Goal: Task Accomplishment & Management: Complete application form

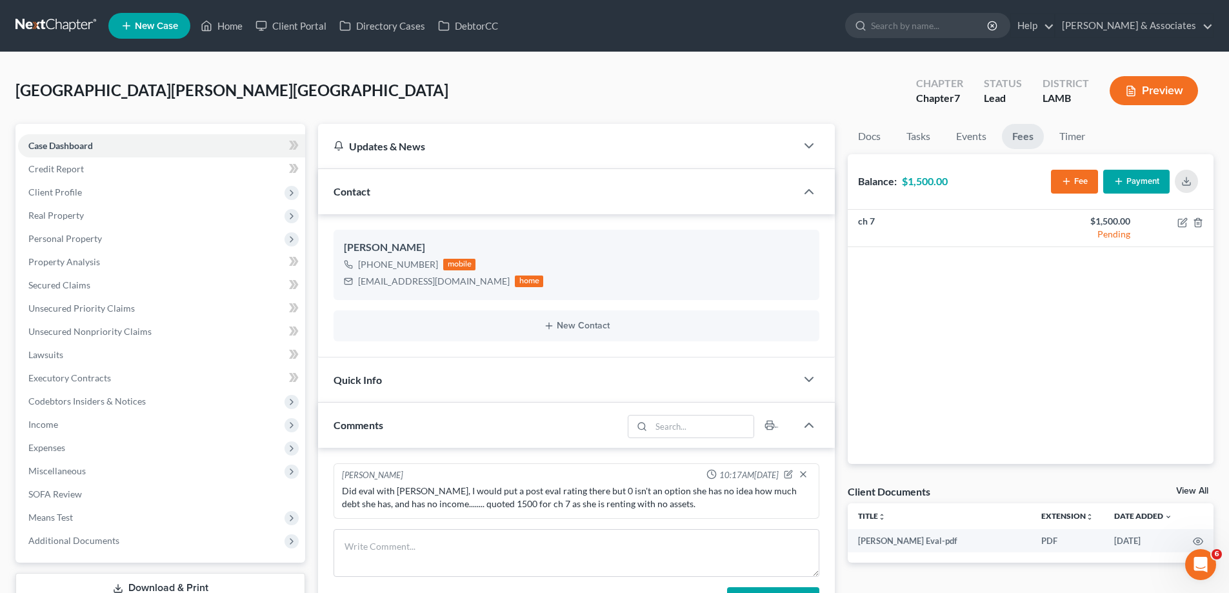
click at [145, 19] on link "New Case" at bounding box center [149, 26] width 82 height 26
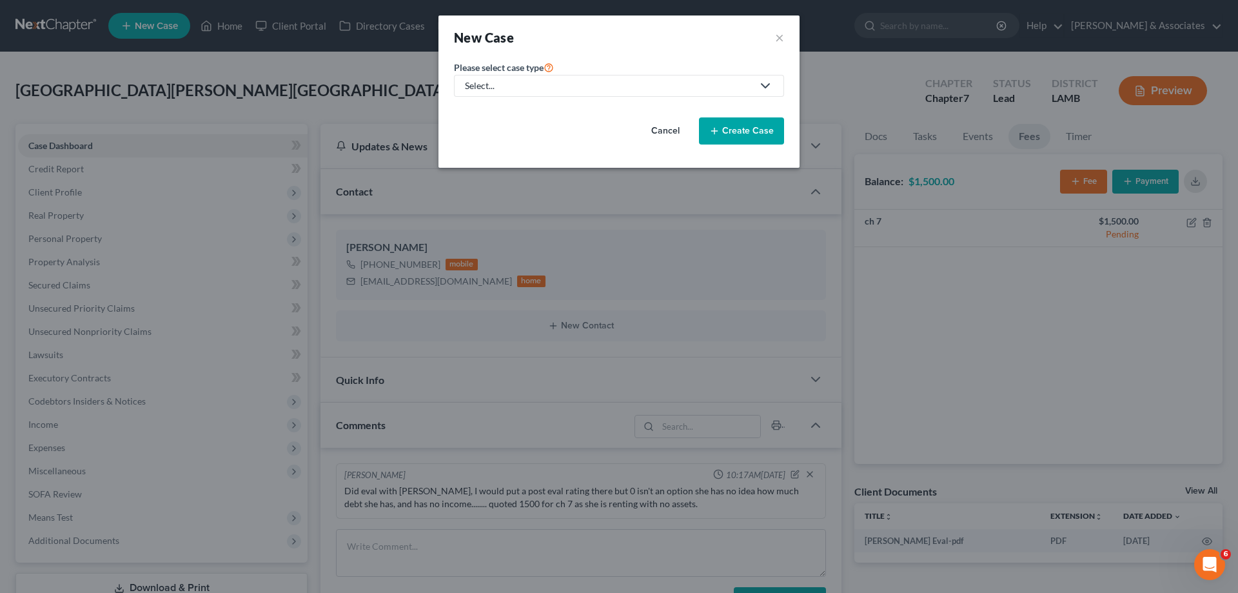
click at [605, 82] on div "Select..." at bounding box center [609, 85] width 288 height 13
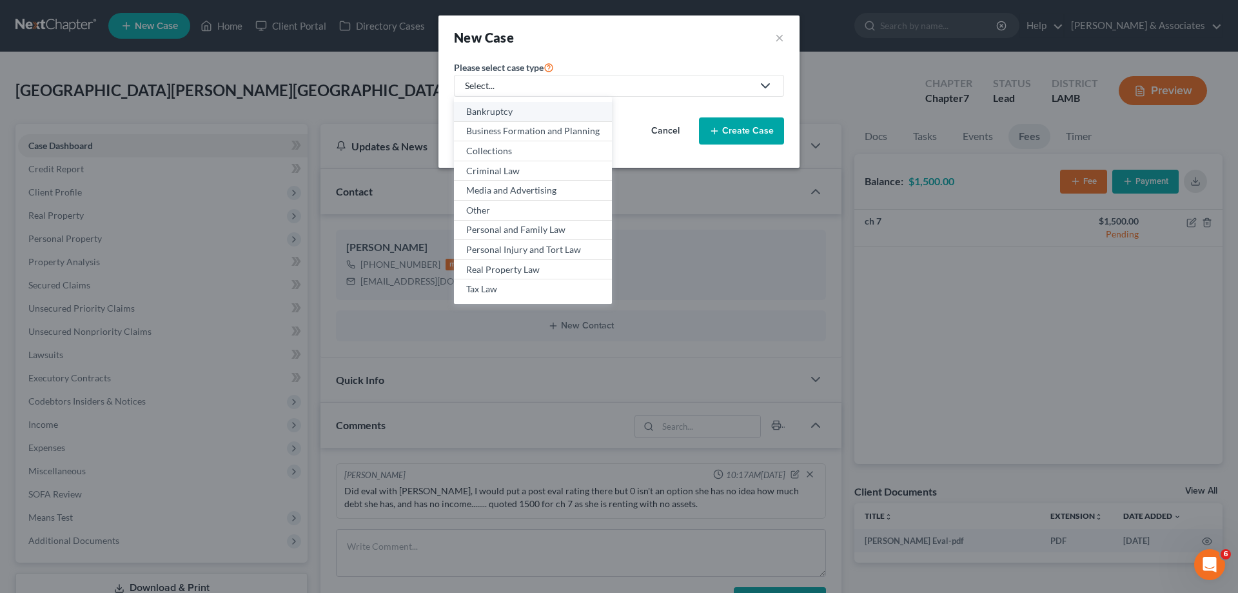
click at [518, 114] on div "Bankruptcy" at bounding box center [532, 111] width 133 height 13
select select "35"
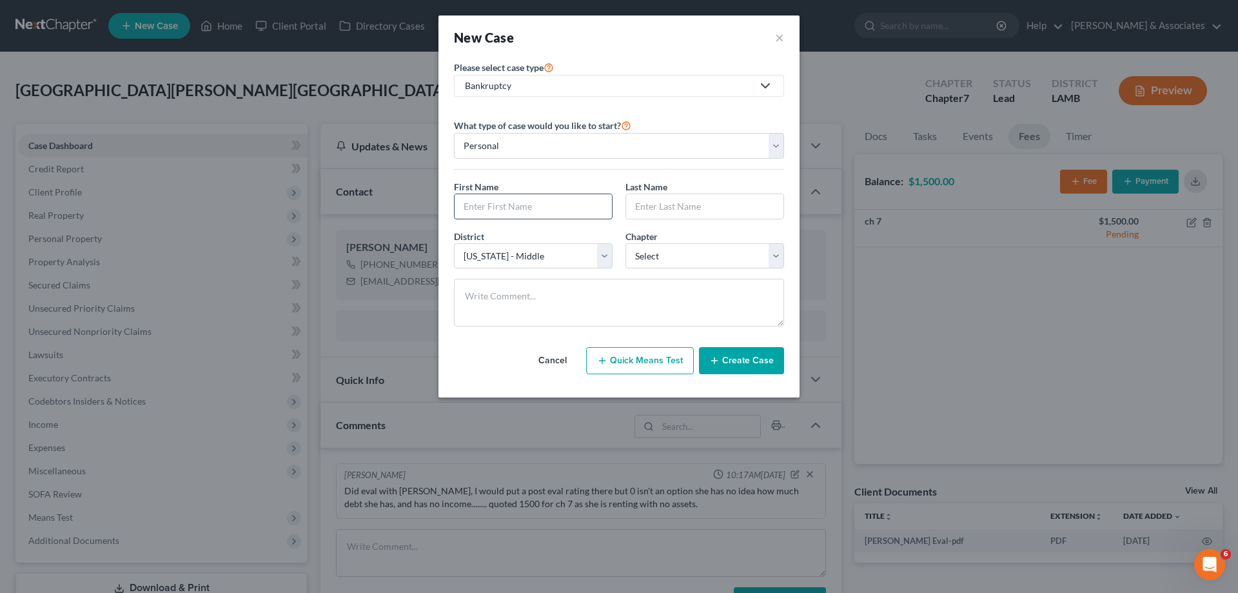
click at [539, 208] on input "text" at bounding box center [533, 206] width 157 height 25
type input "[PERSON_NAME]"
select select "0"
click at [749, 355] on button "Create Case" at bounding box center [741, 360] width 85 height 27
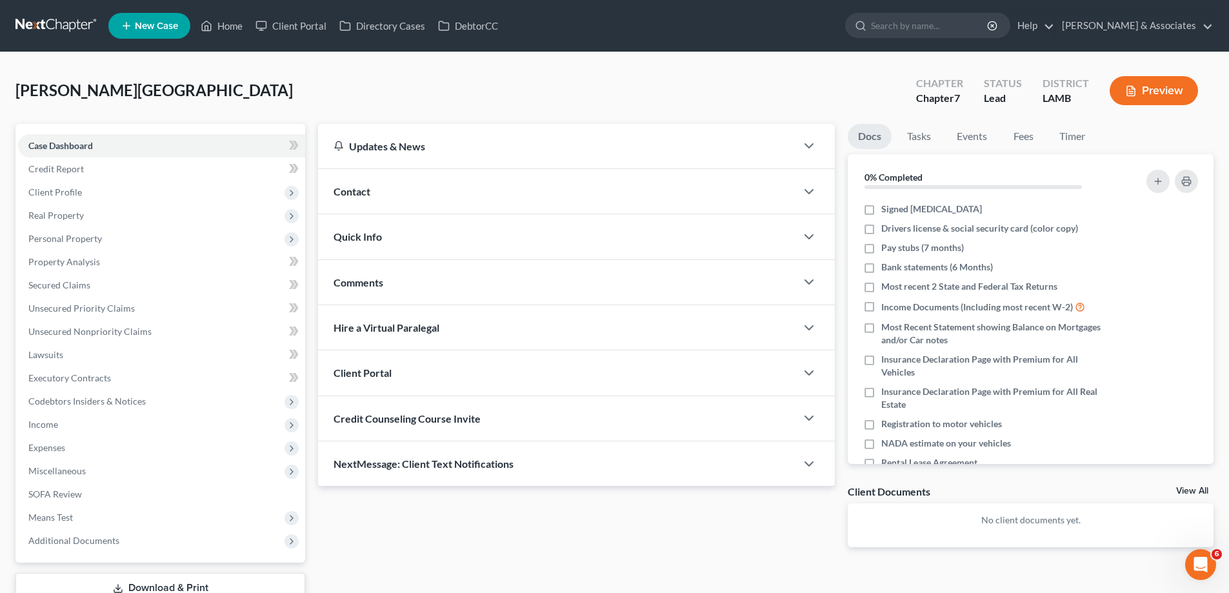
click at [501, 196] on div "Contact" at bounding box center [557, 191] width 478 height 44
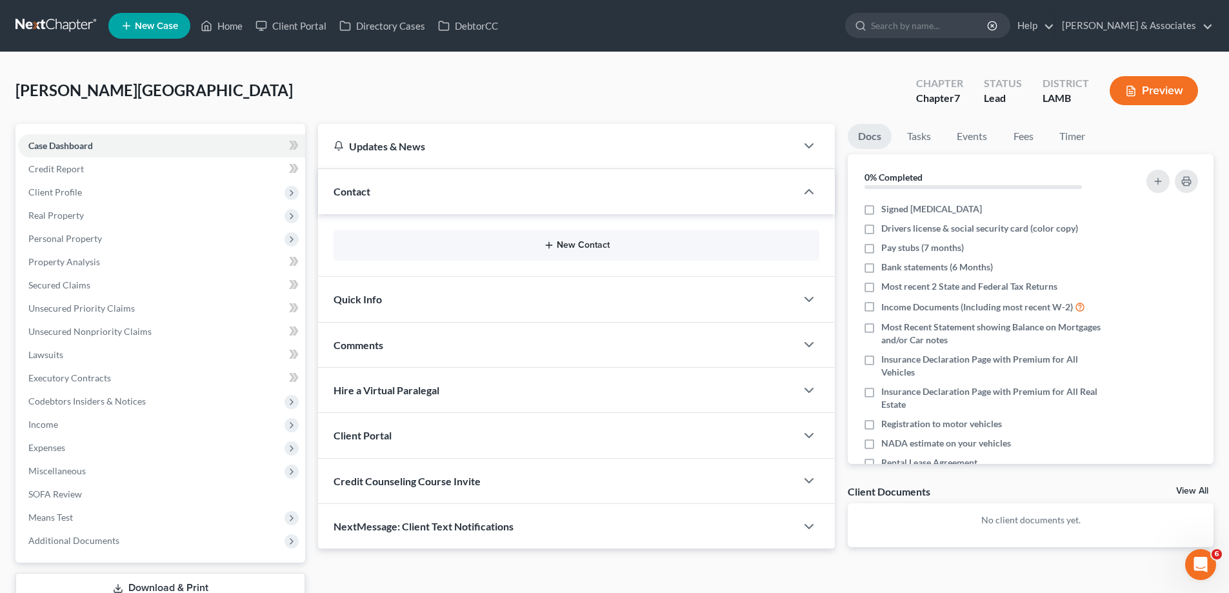
click at [577, 242] on button "New Contact" at bounding box center [576, 245] width 465 height 10
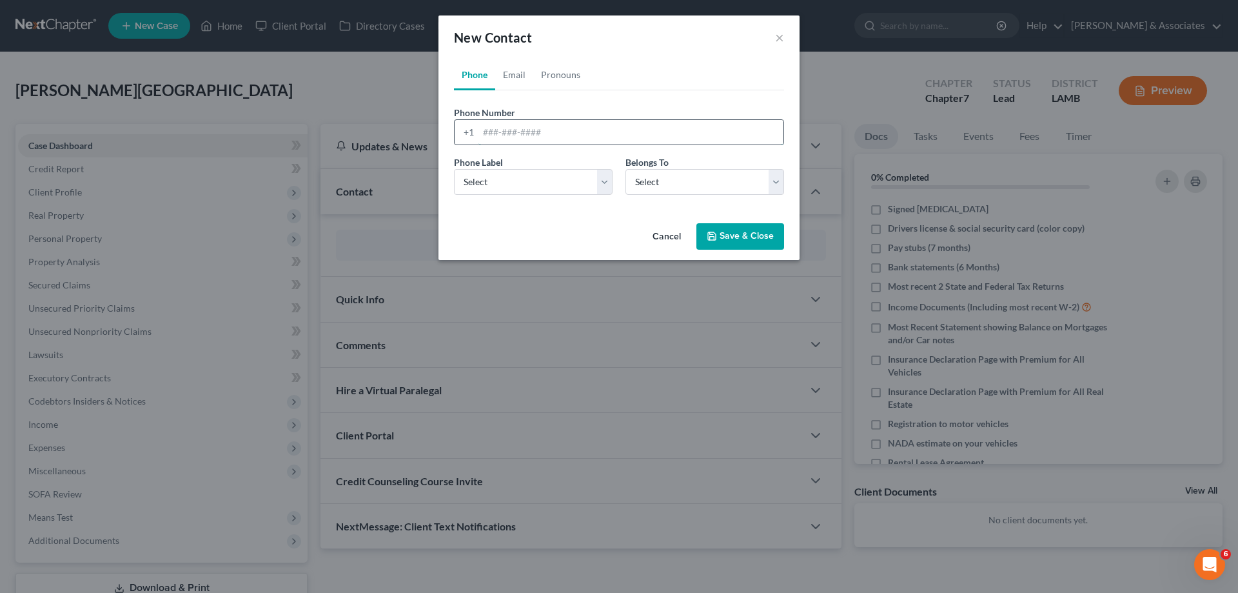
drag, startPoint x: 509, startPoint y: 130, endPoint x: 509, endPoint y: 140, distance: 9.7
click at [509, 130] on input "tel" at bounding box center [631, 132] width 305 height 25
paste input "[PHONE_NUMBER]"
type input "[PHONE_NUMBER]"
click at [494, 184] on select "Select Mobile Home Work Other" at bounding box center [533, 182] width 159 height 26
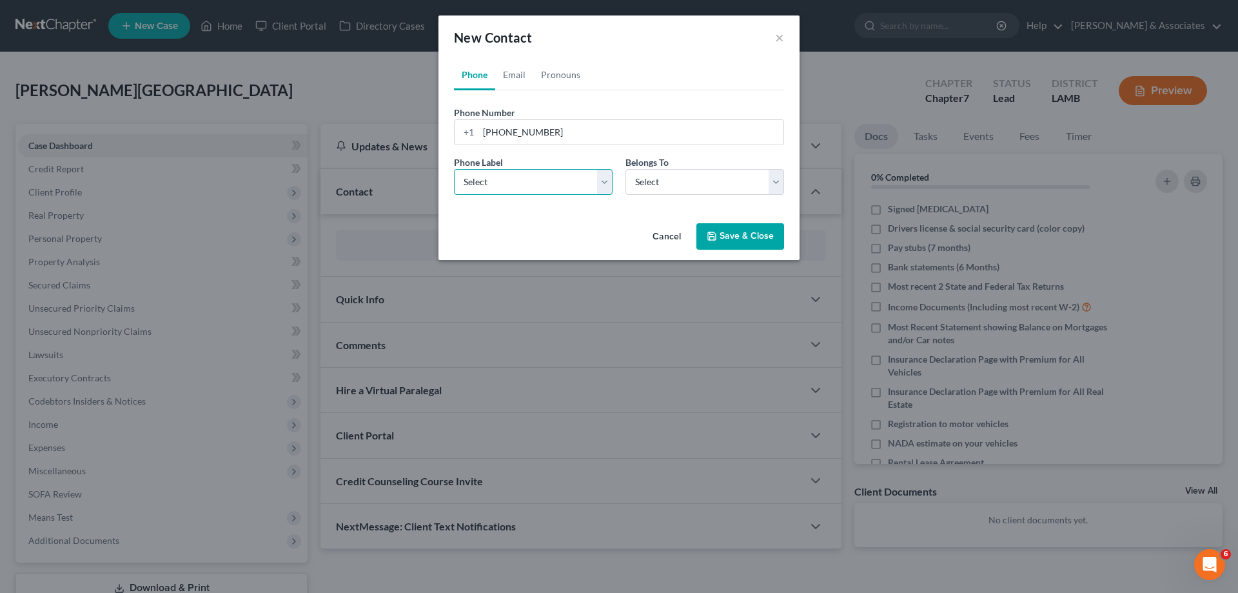
select select "0"
click at [454, 169] on select "Select Mobile Home Work Other" at bounding box center [533, 182] width 159 height 26
click at [727, 186] on select "Select Client Other" at bounding box center [705, 182] width 159 height 26
select select "0"
click at [626, 169] on select "Select Client Other" at bounding box center [705, 182] width 159 height 26
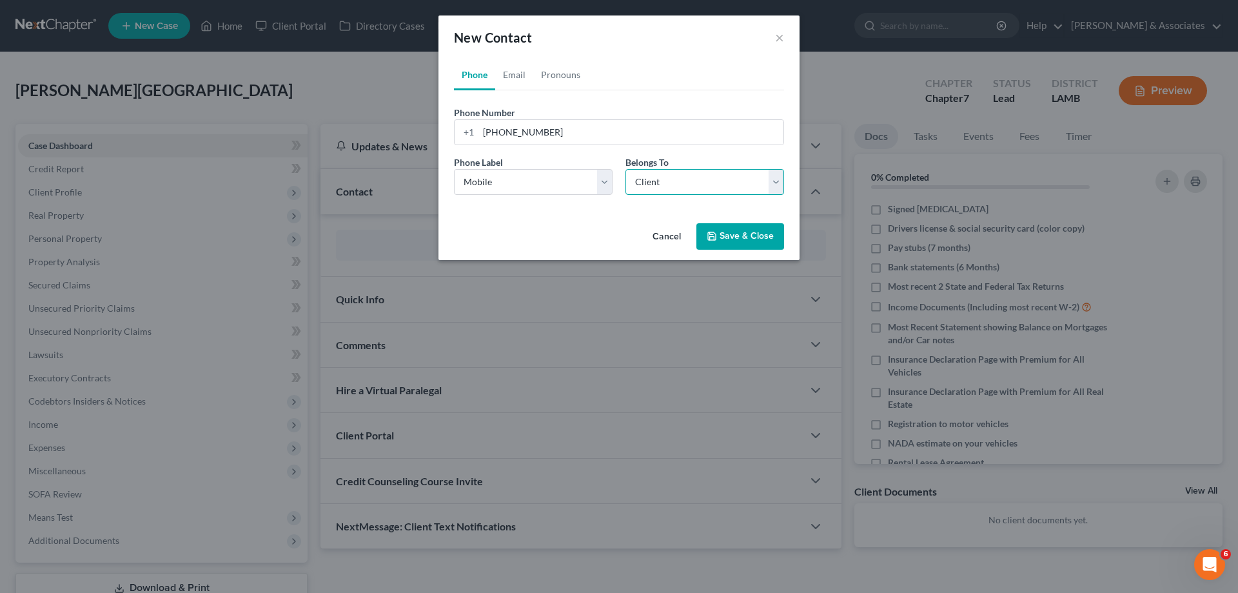
select select "0"
click at [524, 77] on link "Email" at bounding box center [514, 74] width 38 height 31
click at [513, 130] on input "email" at bounding box center [631, 132] width 305 height 25
paste input "[EMAIL_ADDRESS][DOMAIN_NAME]"
type input "[EMAIL_ADDRESS][DOMAIN_NAME]"
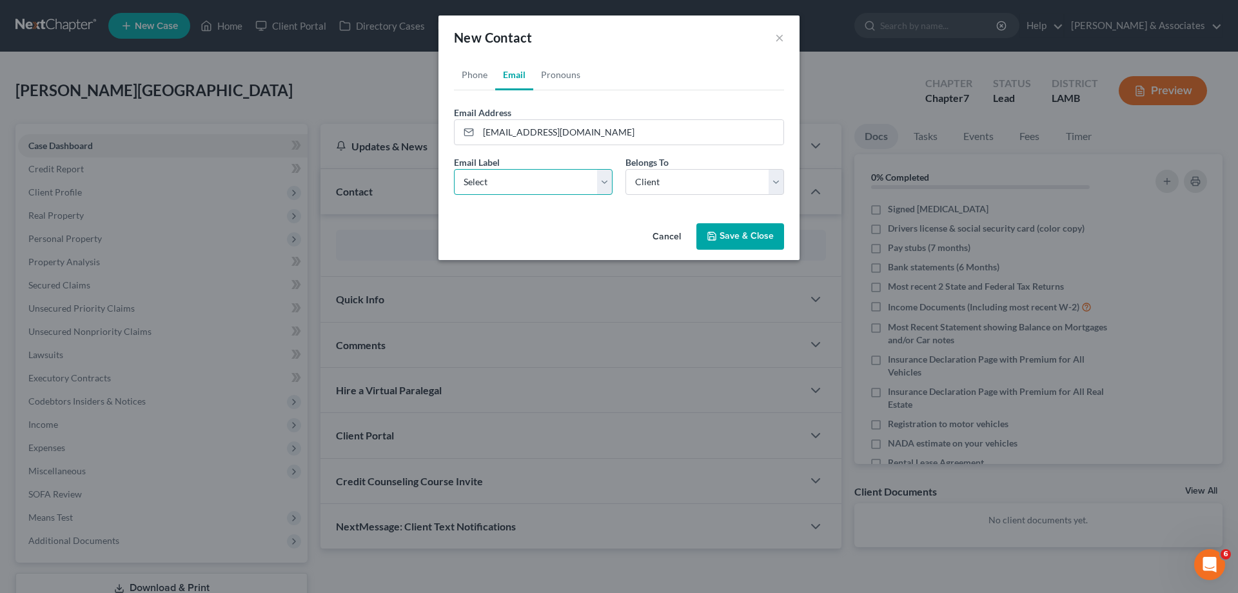
click at [531, 189] on select "Select Home Work Other" at bounding box center [533, 182] width 159 height 26
select select "0"
click at [454, 169] on select "Select Home Work Other" at bounding box center [533, 182] width 159 height 26
click at [691, 181] on select "Select Client Other" at bounding box center [705, 182] width 159 height 26
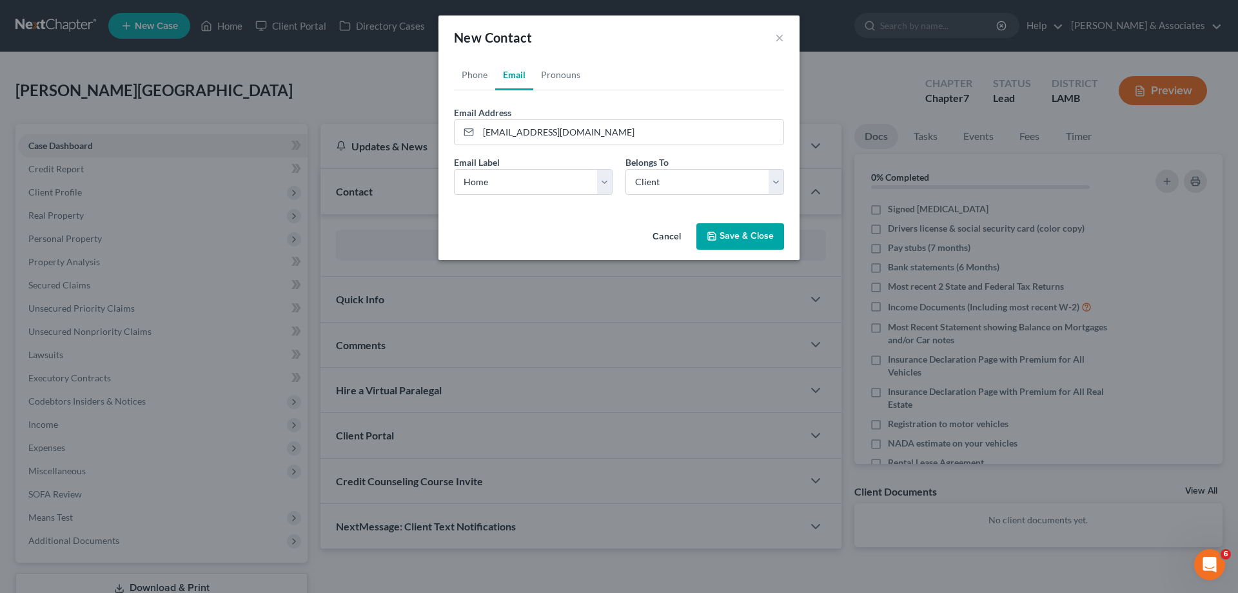
click at [755, 234] on button "Save & Close" at bounding box center [740, 236] width 88 height 27
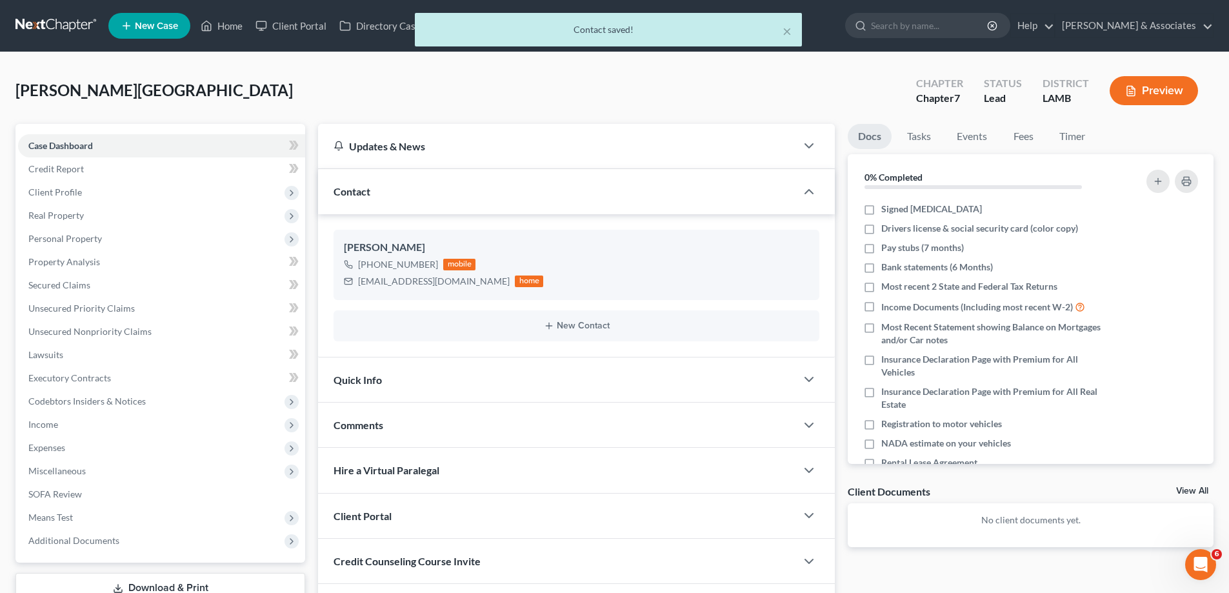
click at [480, 426] on div "Comments" at bounding box center [557, 424] width 478 height 44
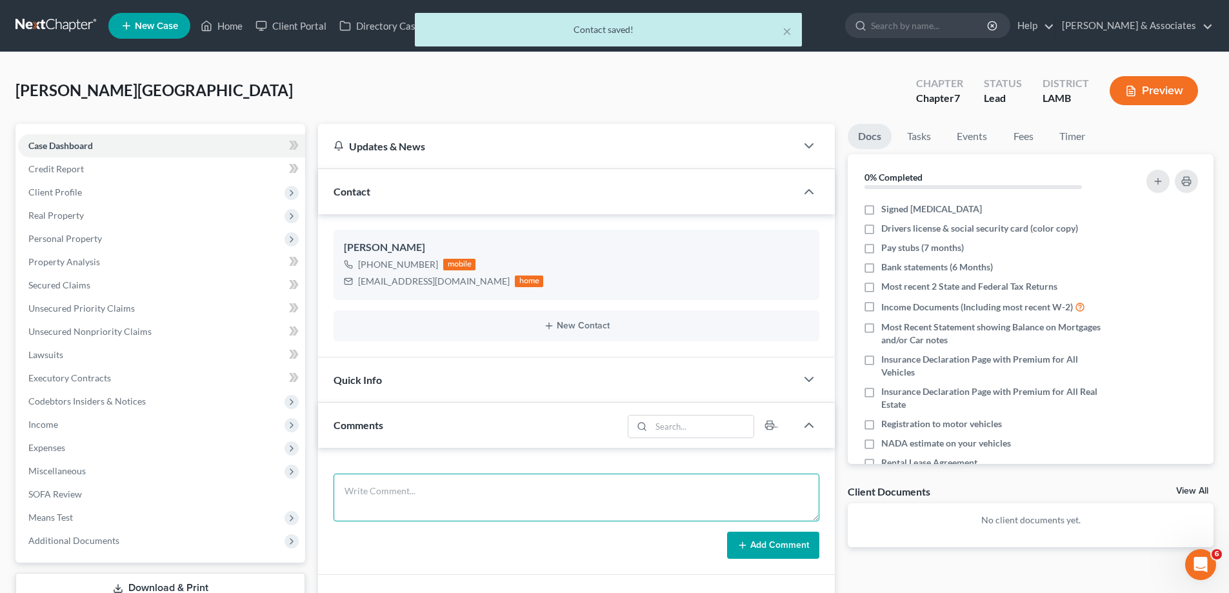
click at [394, 498] on textarea at bounding box center [576, 497] width 486 height 48
paste textarea "Great eval, super nice kid, owes 50000 on a silverado that is under the exempti…"
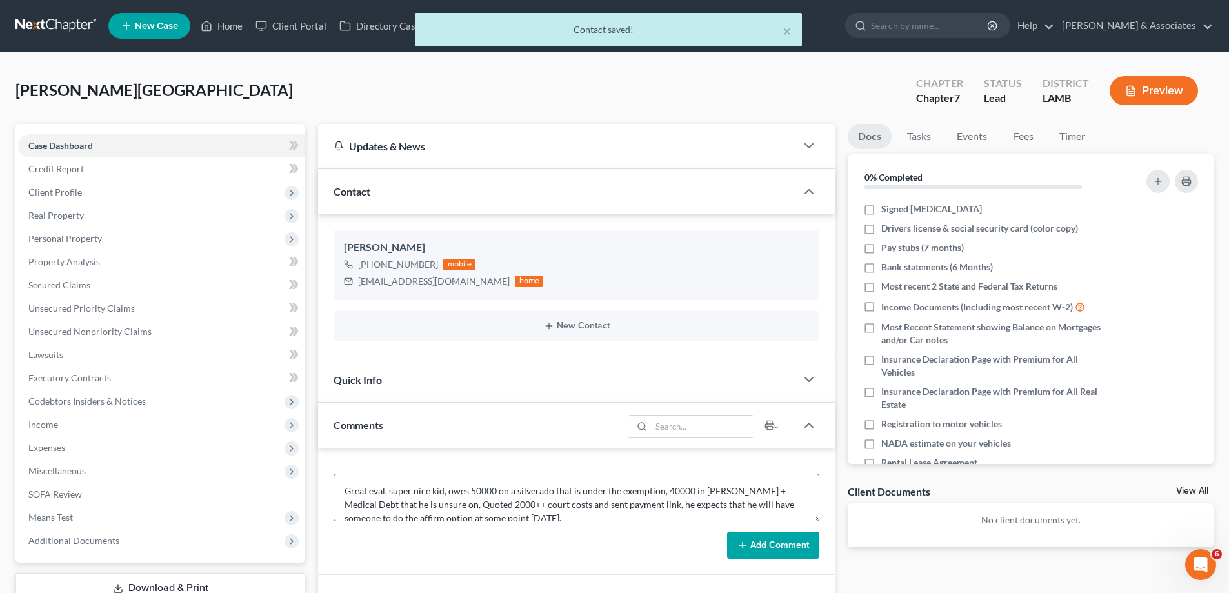
scroll to position [3, 0]
type textarea "Great eval, super nice kid, owes 50000 on a silverado that is under the exempti…"
click at [779, 553] on button "Add Comment" at bounding box center [773, 544] width 92 height 27
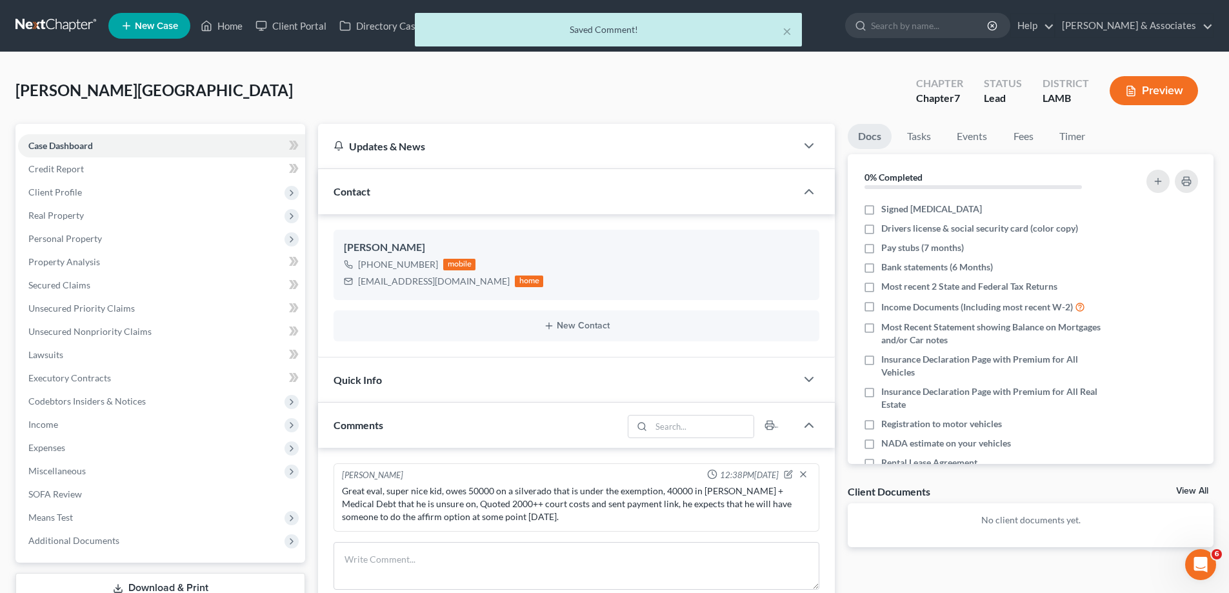
scroll to position [0, 0]
click at [1189, 489] on link "View All" at bounding box center [1192, 490] width 32 height 9
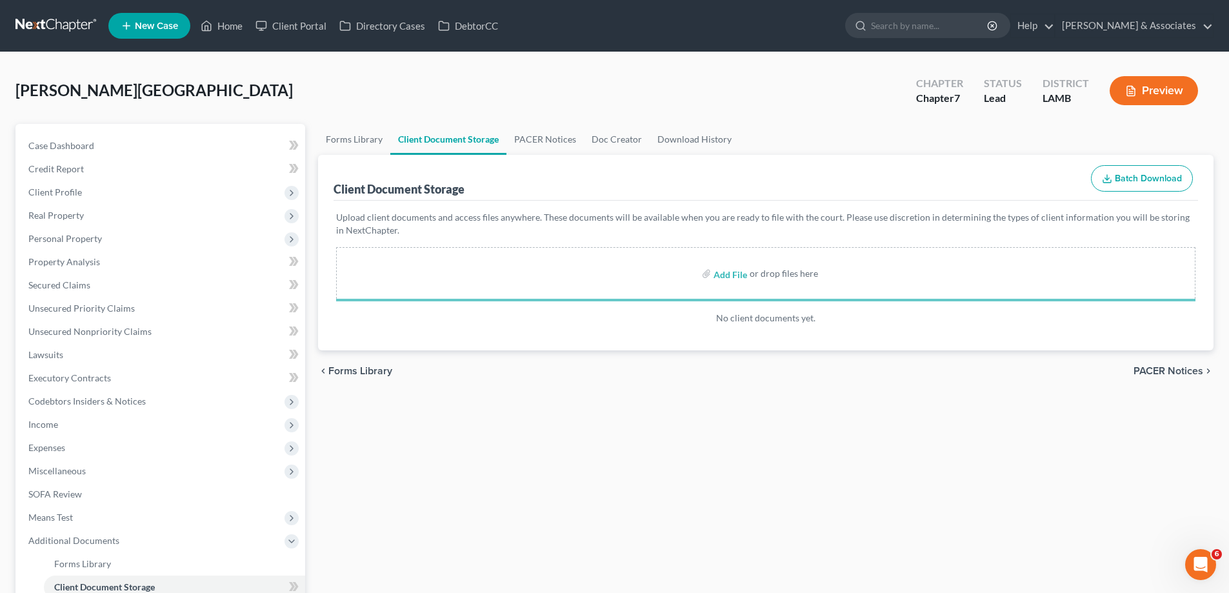
click at [79, 132] on div "Case Dashboard Payments Invoices Payments Payments Credit Report Client Profile…" at bounding box center [160, 401] width 290 height 555
click at [77, 142] on span "Case Dashboard" at bounding box center [61, 145] width 66 height 11
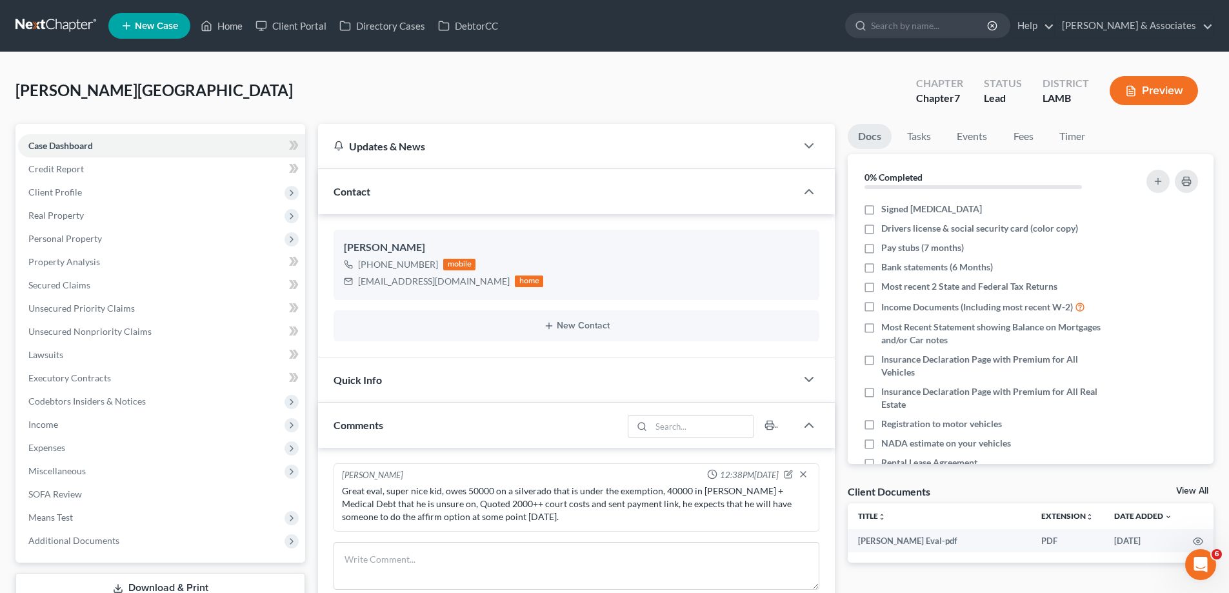
click at [1042, 120] on div "[PERSON_NAME][GEOGRAPHIC_DATA] Upgraded Chapter Chapter 7 Status Lead District …" at bounding box center [614, 96] width 1198 height 56
click at [1023, 133] on link "Fees" at bounding box center [1022, 136] width 41 height 25
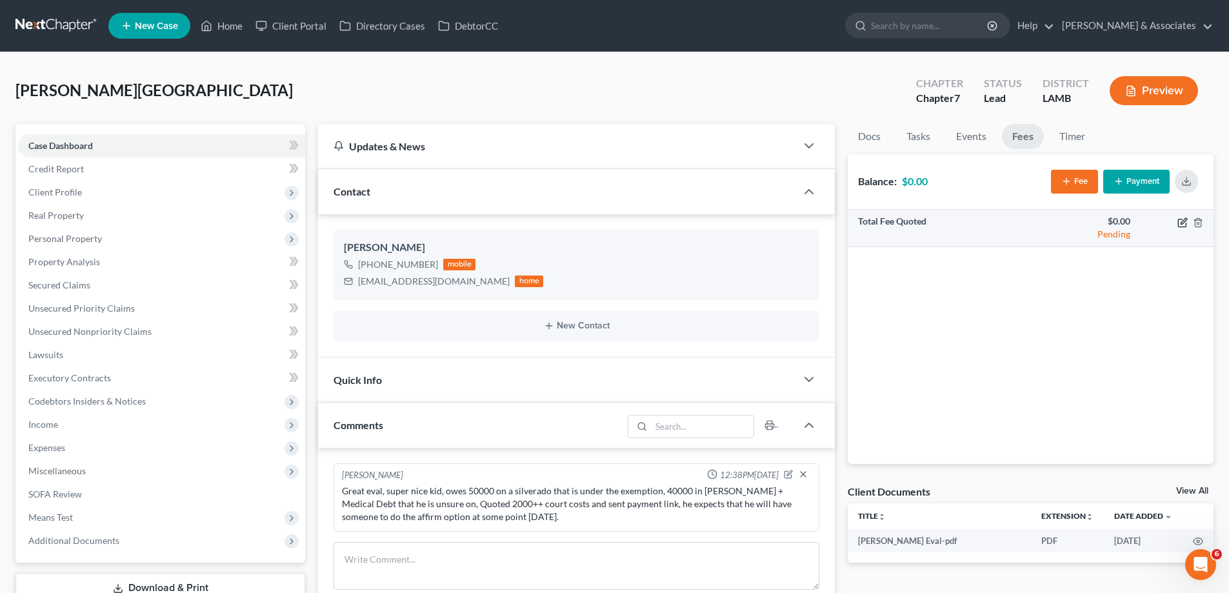
click at [1181, 219] on icon "button" at bounding box center [1182, 223] width 8 height 8
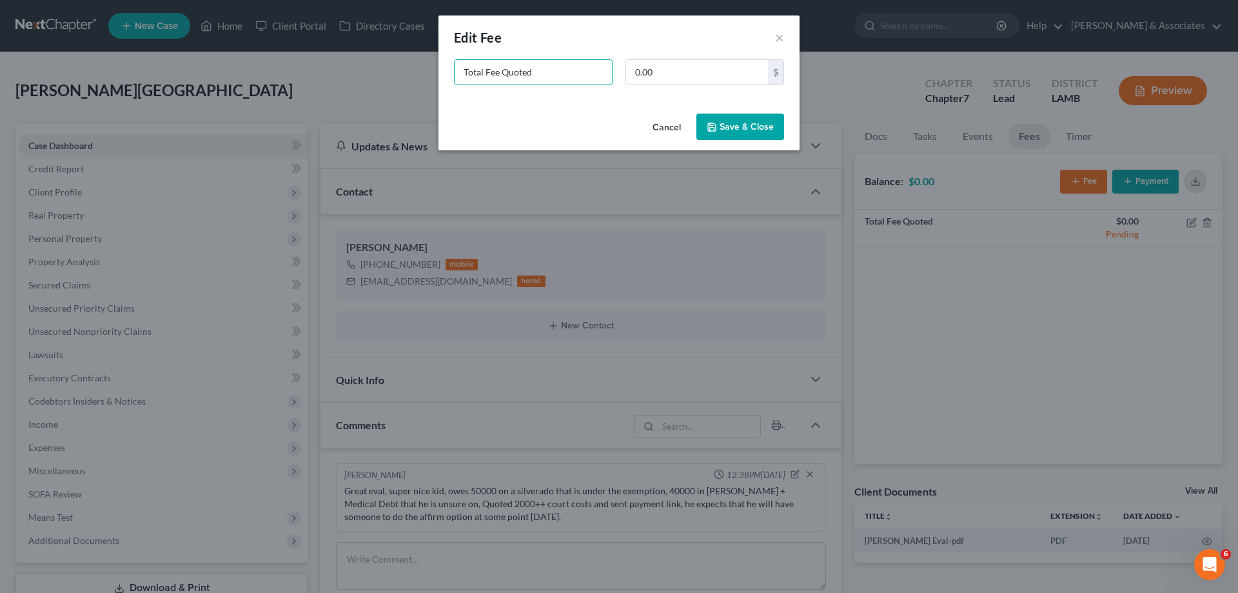
drag, startPoint x: 523, startPoint y: 74, endPoint x: 110, endPoint y: 82, distance: 413.5
click at [114, 86] on div "New Fee Edit Fee × Total Fee Quoted 0.00 $ Cancel Save & Close" at bounding box center [619, 296] width 1238 height 593
type input "d"
type input "Ch 7"
type input "2,000"
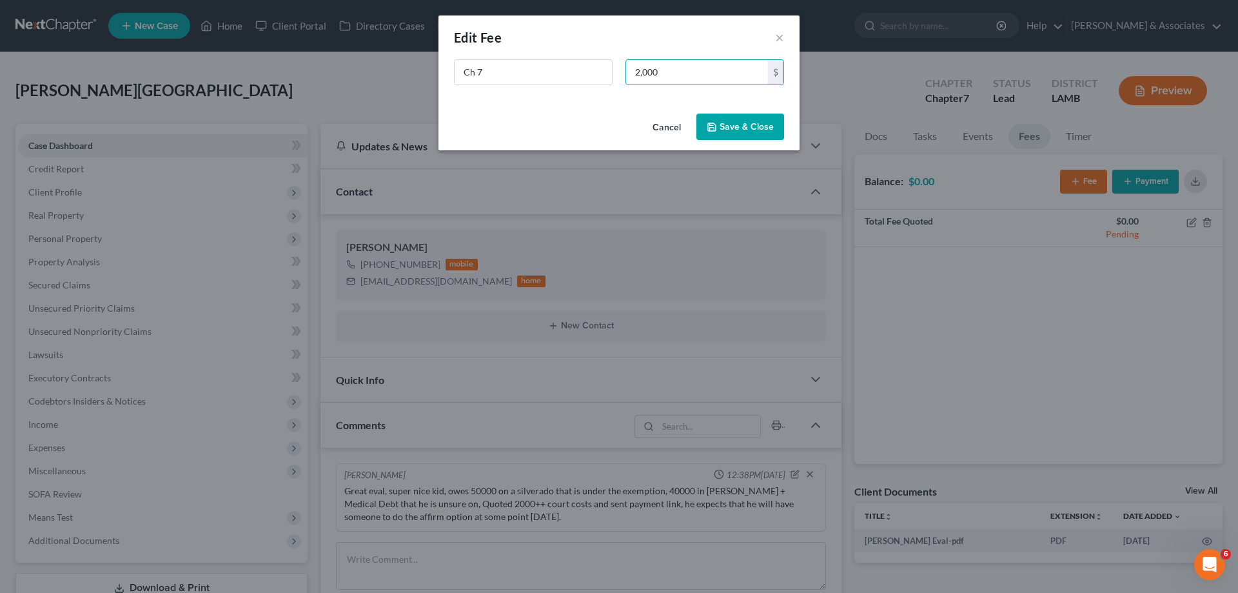
click at [760, 127] on button "Save & Close" at bounding box center [740, 127] width 88 height 27
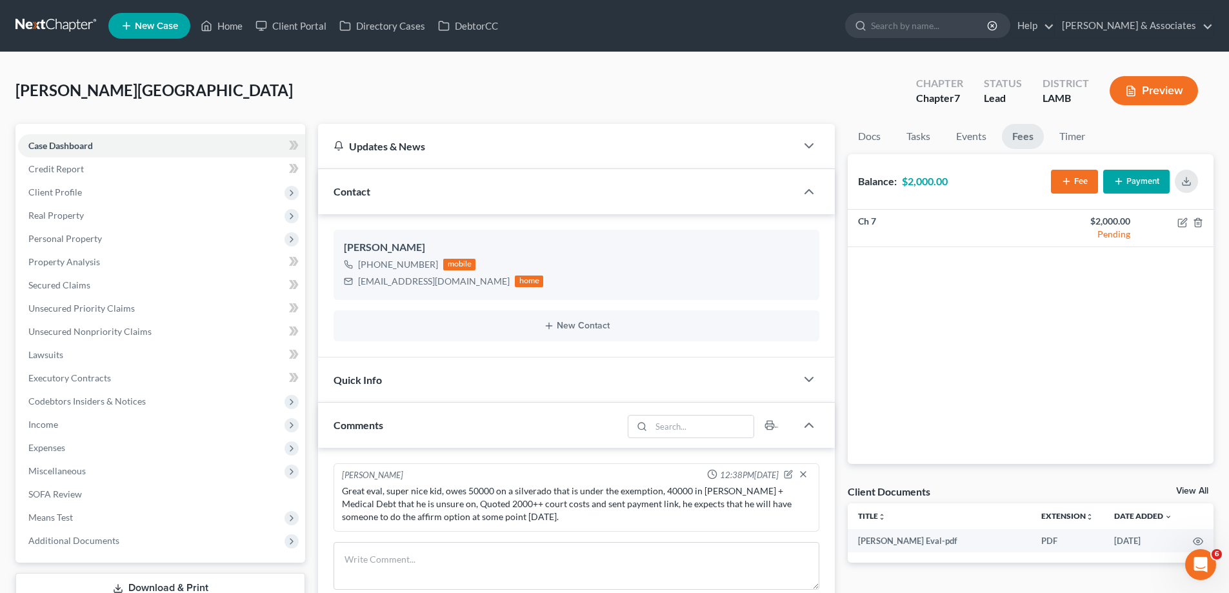
click at [40, 23] on link at bounding box center [56, 25] width 83 height 23
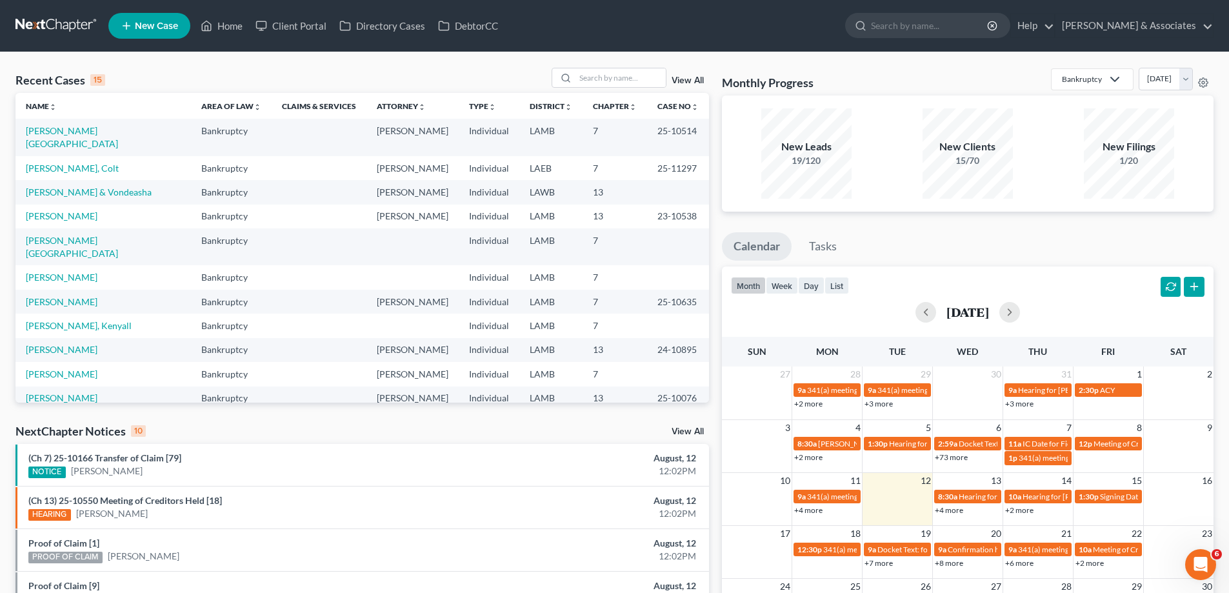
click at [982, 158] on div "15/70" at bounding box center [967, 160] width 90 height 13
click at [618, 75] on input "search" at bounding box center [620, 77] width 90 height 19
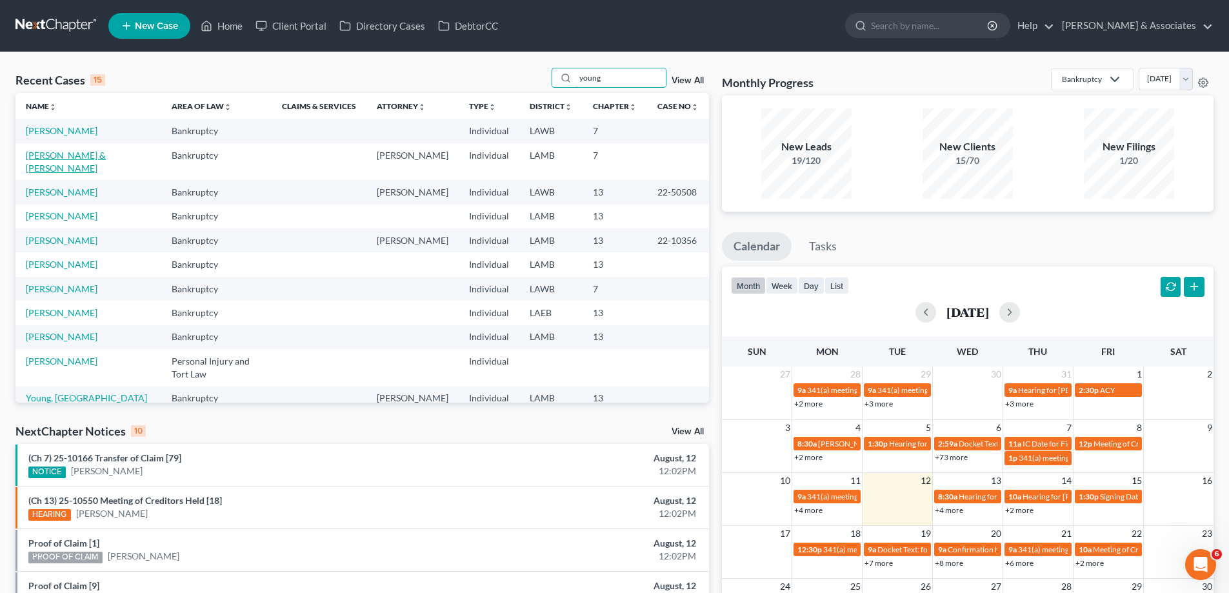
type input "young"
click at [37, 155] on link "Young, Joshua & Michelle" at bounding box center [66, 162] width 80 height 24
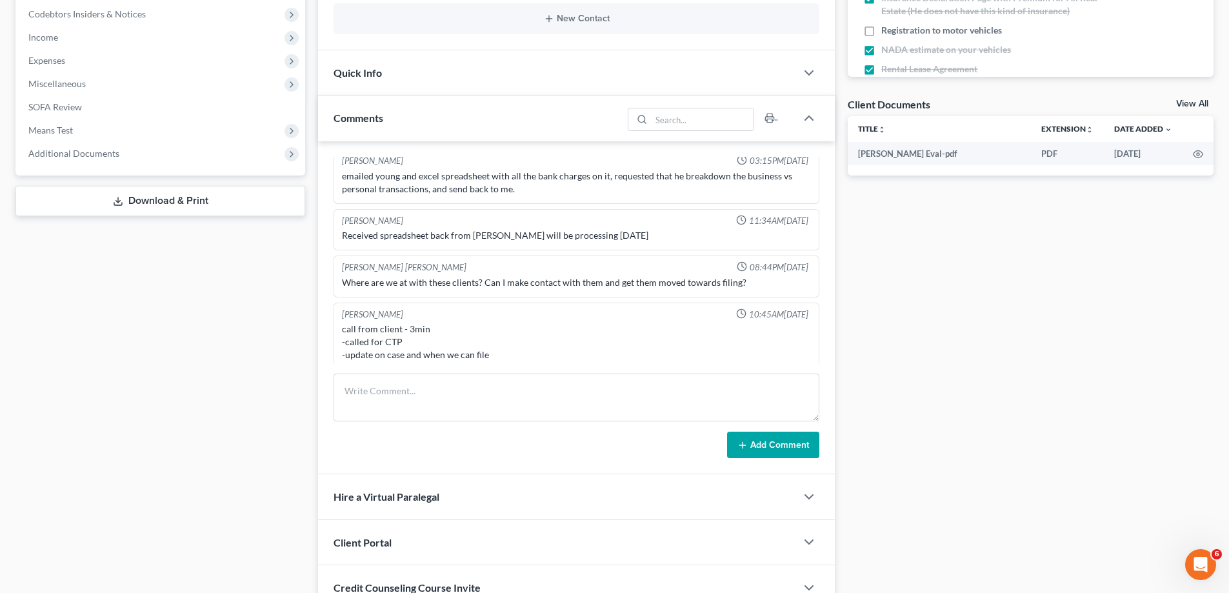
scroll to position [2593, 0]
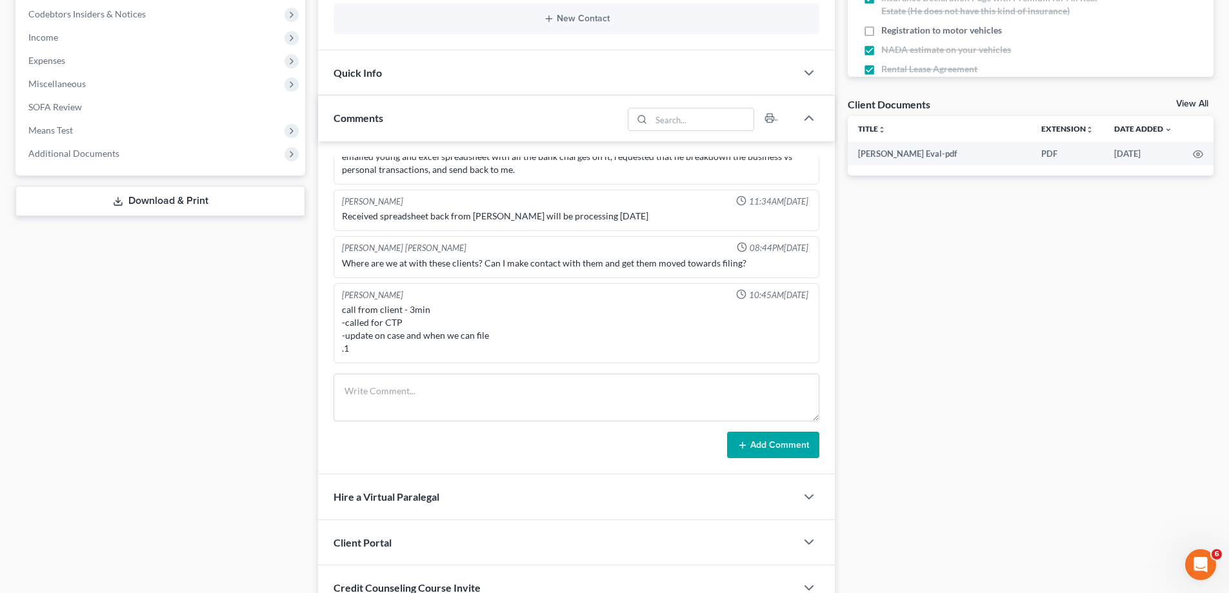
click at [978, 255] on div "Docs Tasks Events Fees Timer 50% Completed Nothing here yet! Signed Retainer Dr…" at bounding box center [1030, 196] width 379 height 919
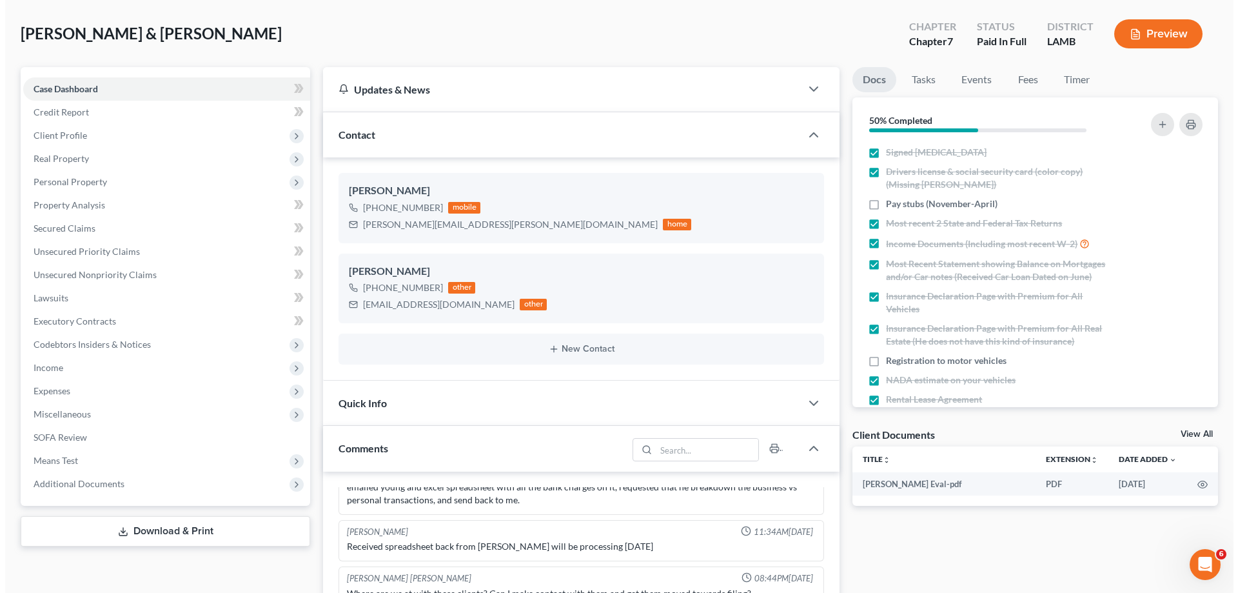
scroll to position [0, 0]
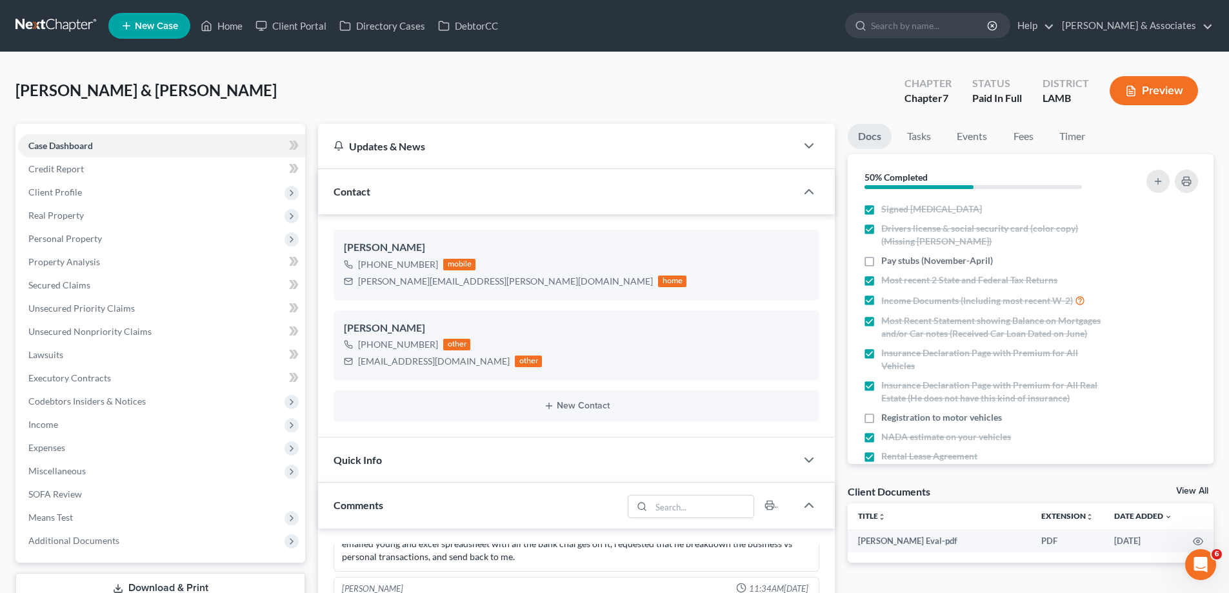
click at [142, 34] on link "New Case" at bounding box center [149, 26] width 82 height 26
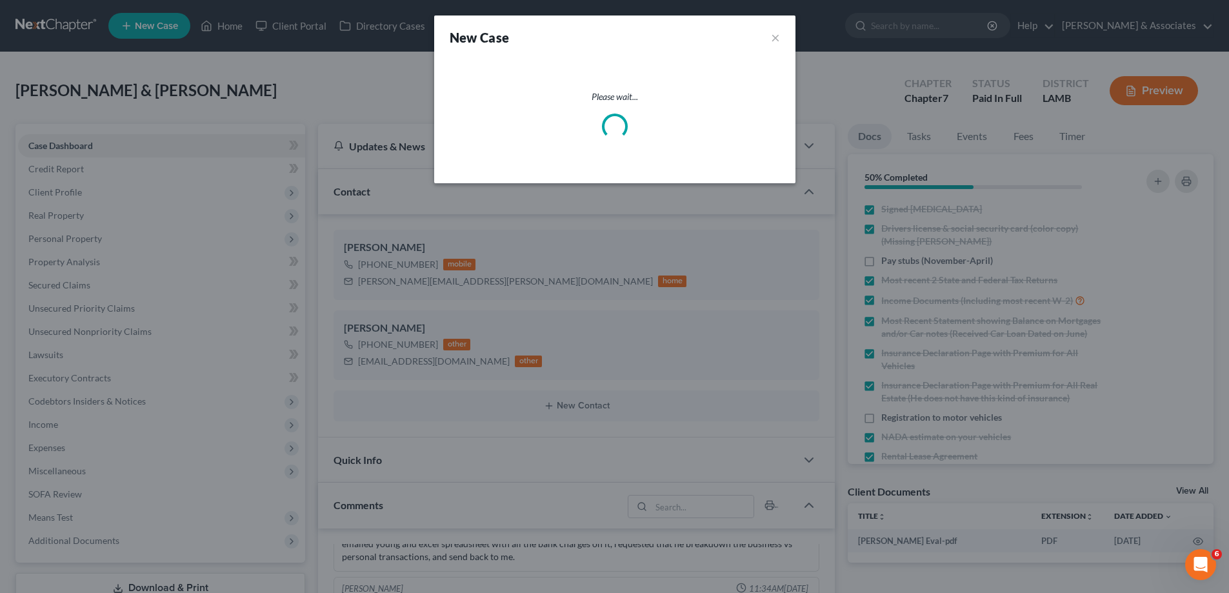
scroll to position [2567, 0]
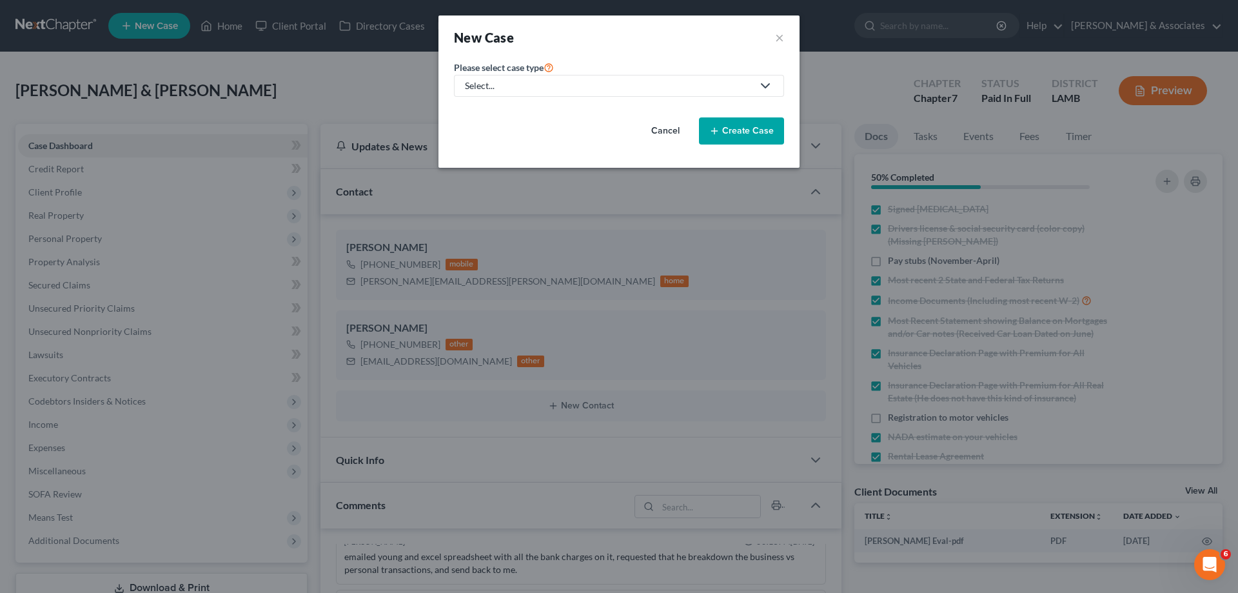
click at [663, 139] on button "Cancel" at bounding box center [665, 131] width 57 height 26
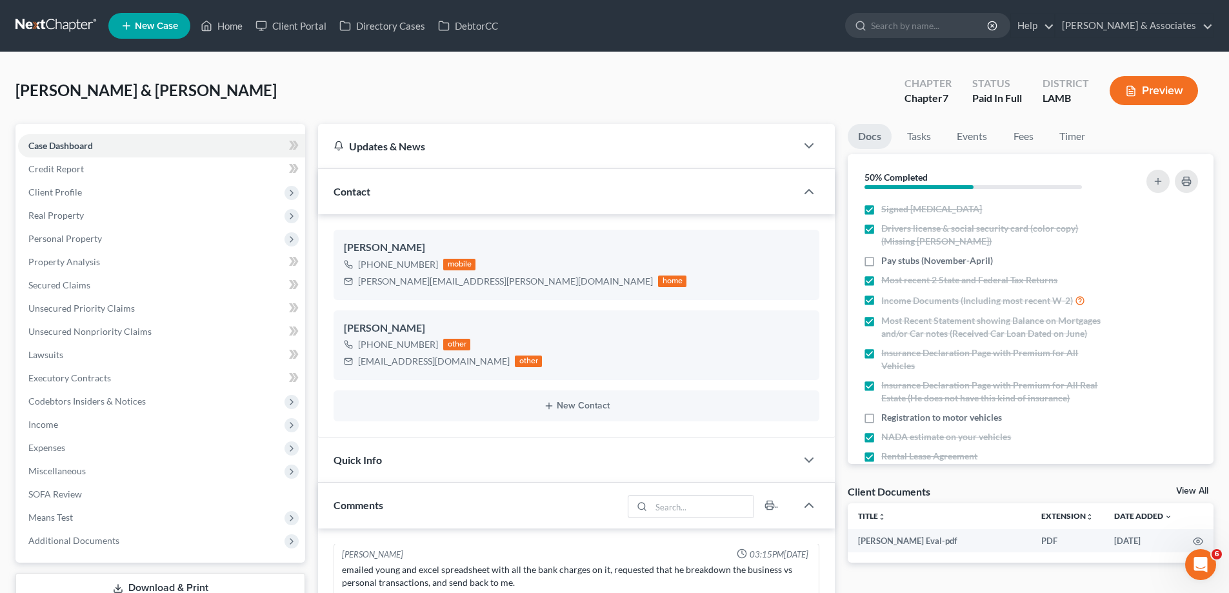
scroll to position [2593, 0]
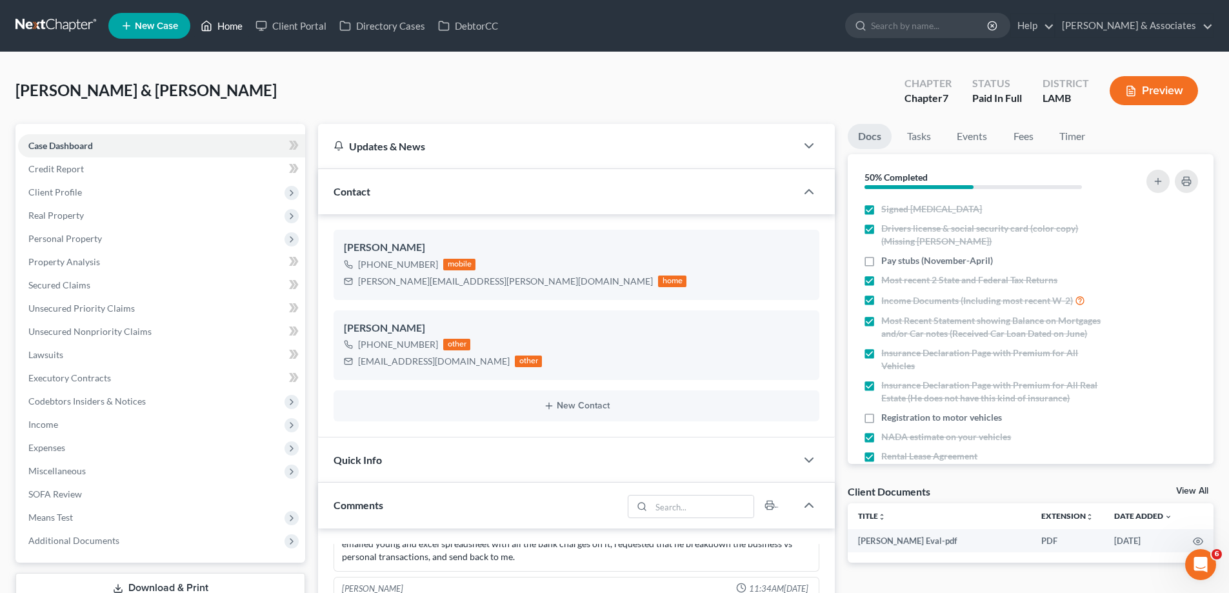
click at [220, 15] on link "Home" at bounding box center [221, 25] width 55 height 23
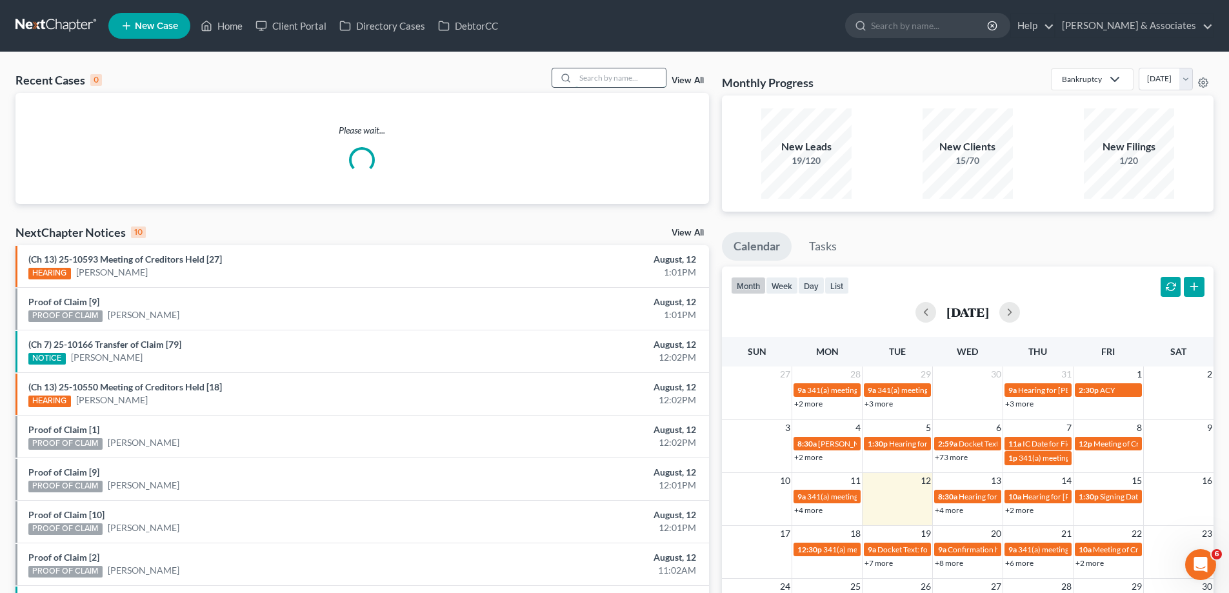
click at [607, 81] on input "search" at bounding box center [620, 77] width 90 height 19
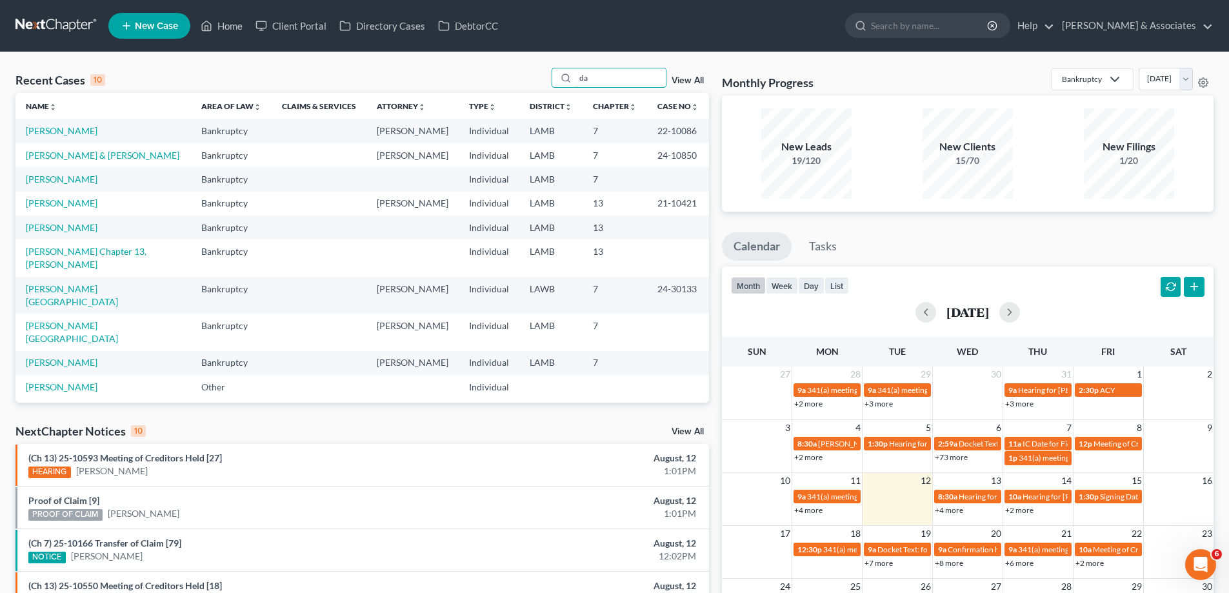
type input "d"
click at [149, 27] on span "New Case" at bounding box center [156, 26] width 43 height 10
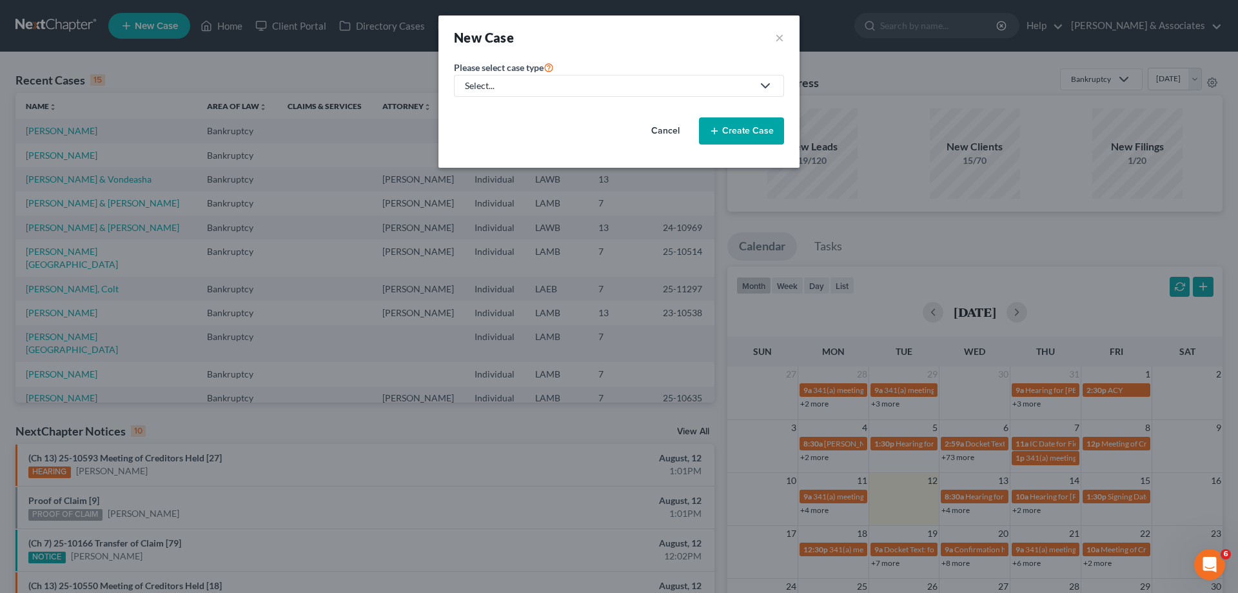
click at [558, 78] on link "Select..." at bounding box center [619, 86] width 330 height 22
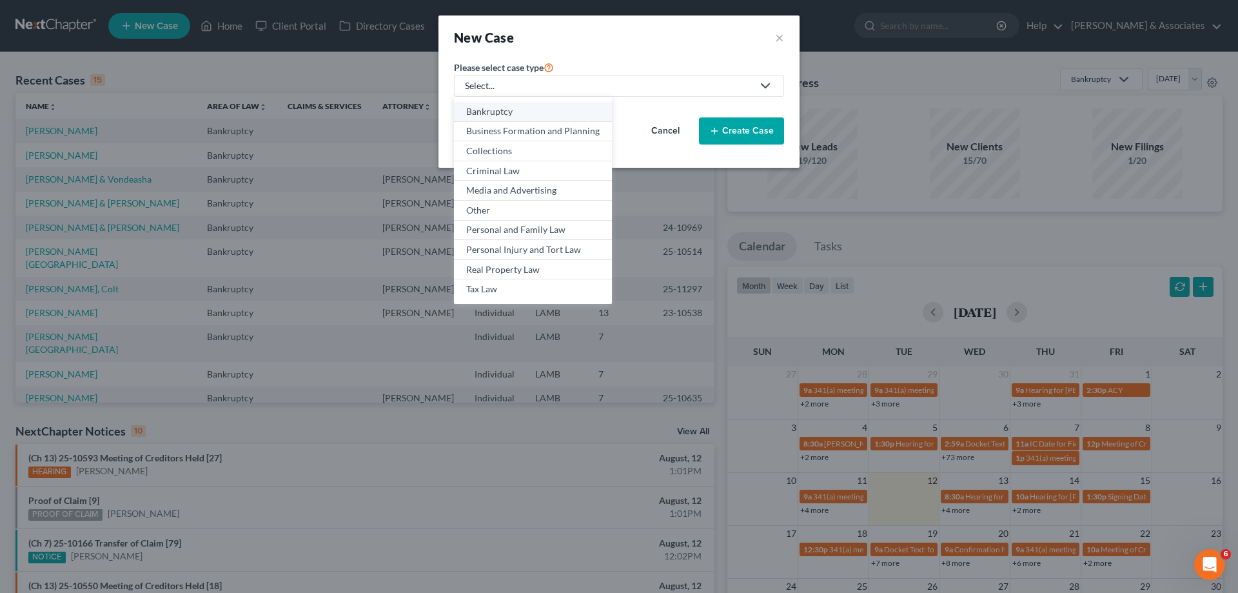
click at [513, 105] on div "Bankruptcy" at bounding box center [532, 111] width 133 height 13
select select "35"
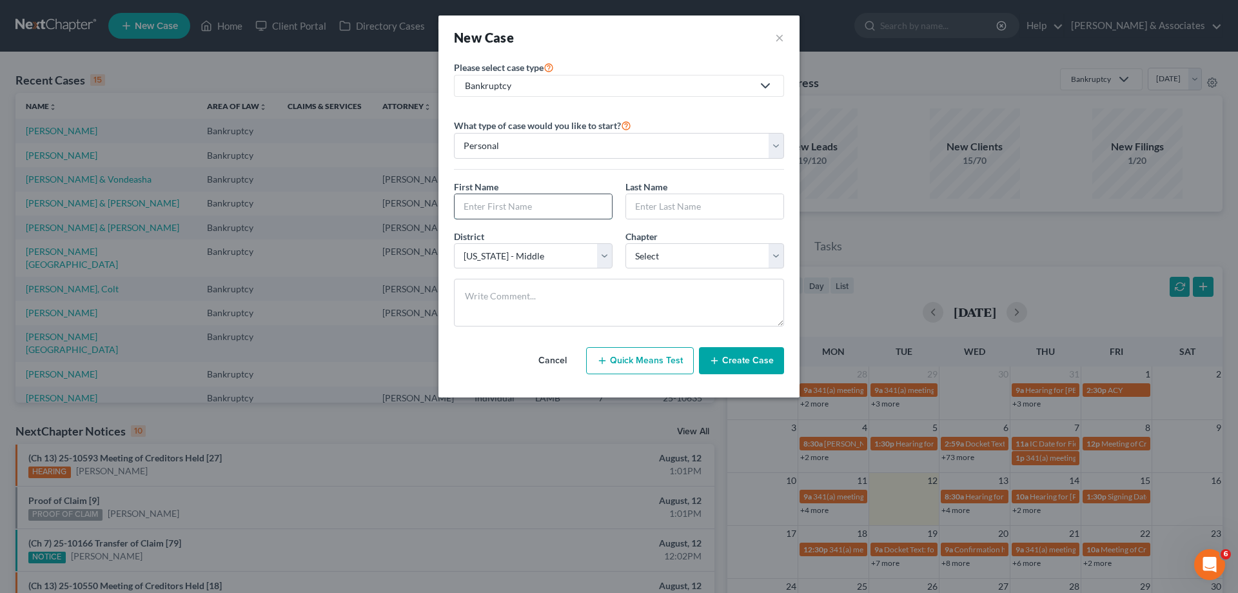
click at [504, 204] on input "text" at bounding box center [533, 206] width 157 height 25
paste input "Dalechrilisia"
type input "Dalechrilisia"
drag, startPoint x: 671, startPoint y: 201, endPoint x: 618, endPoint y: 219, distance: 55.5
click at [671, 201] on input "text" at bounding box center [704, 206] width 157 height 25
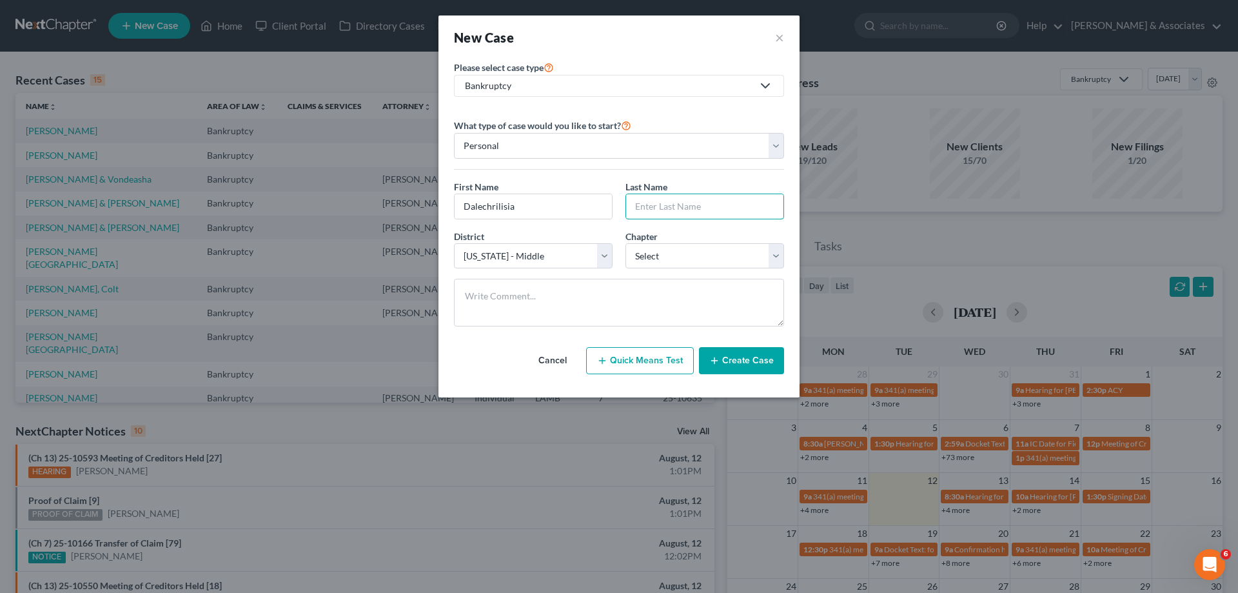
paste input "Landry"
type input "Landry"
click at [715, 266] on select "Select 7 11 12 13" at bounding box center [705, 256] width 159 height 26
select select "3"
click at [626, 243] on select "Select 7 11 12 13" at bounding box center [705, 256] width 159 height 26
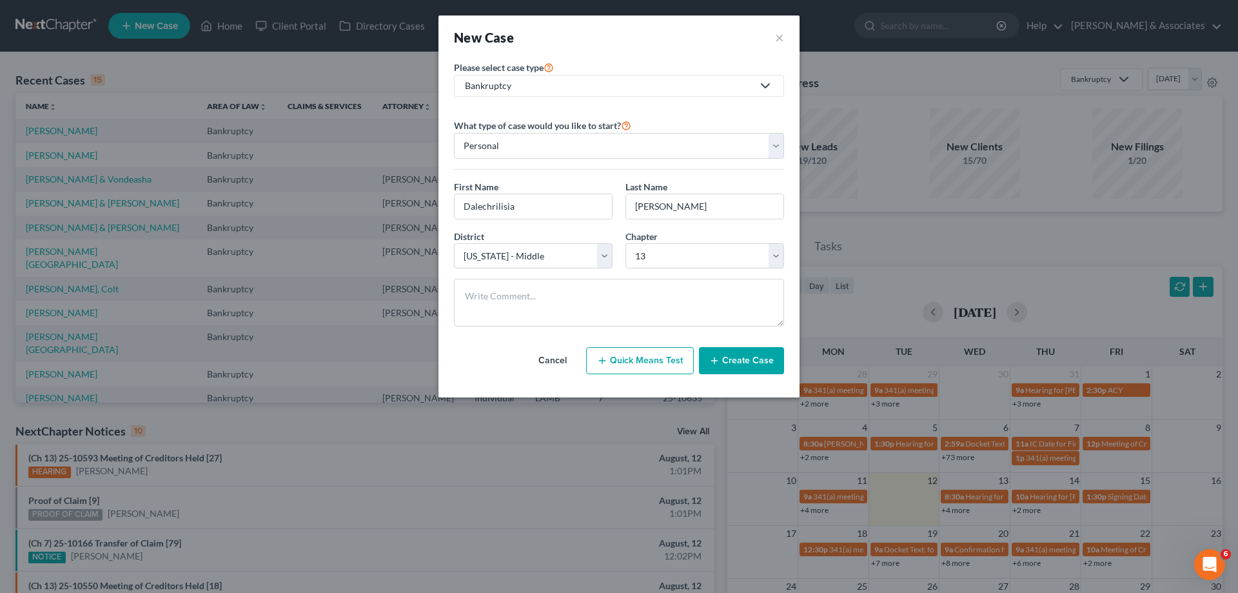
click at [757, 351] on button "Create Case" at bounding box center [741, 360] width 85 height 27
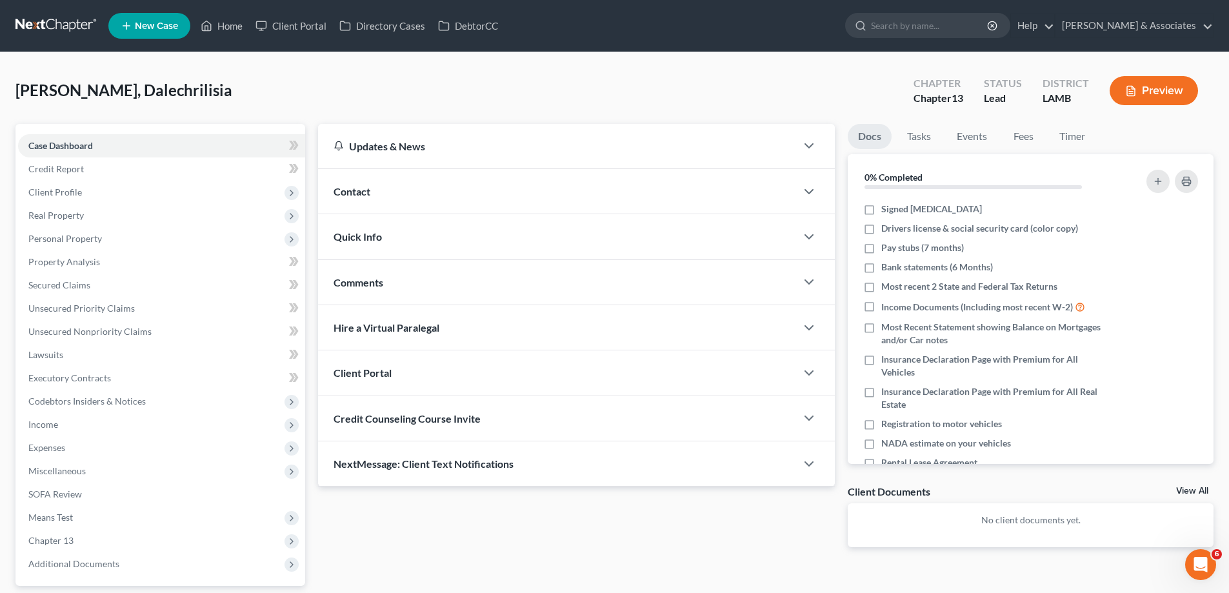
click at [433, 173] on div "Contact" at bounding box center [557, 191] width 478 height 44
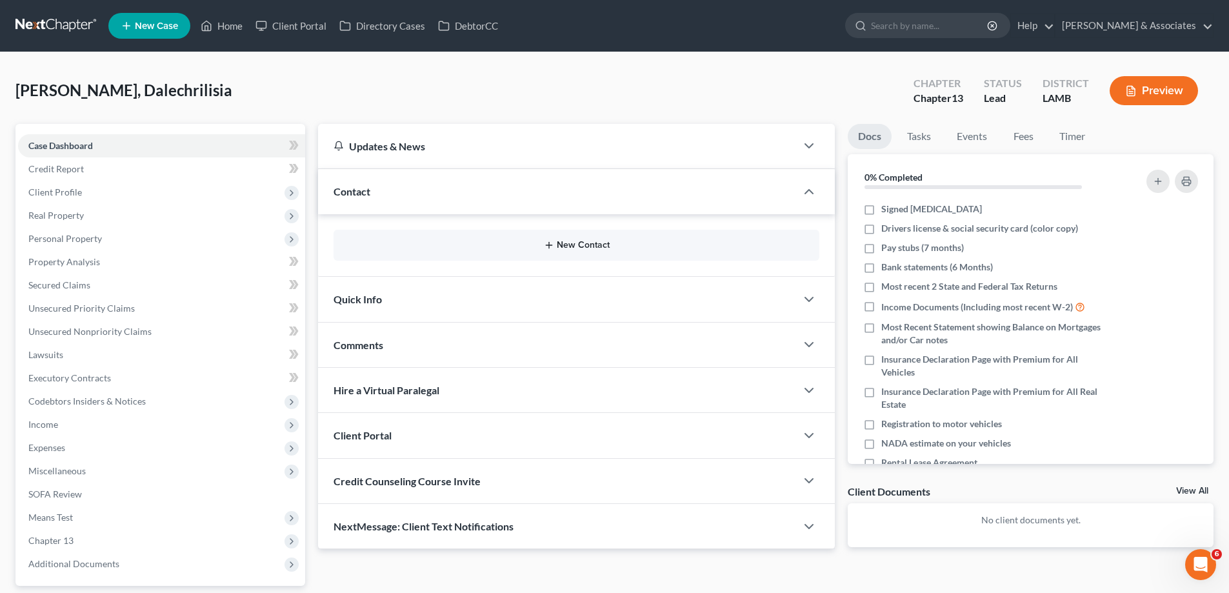
click at [540, 242] on button "New Contact" at bounding box center [576, 245] width 465 height 10
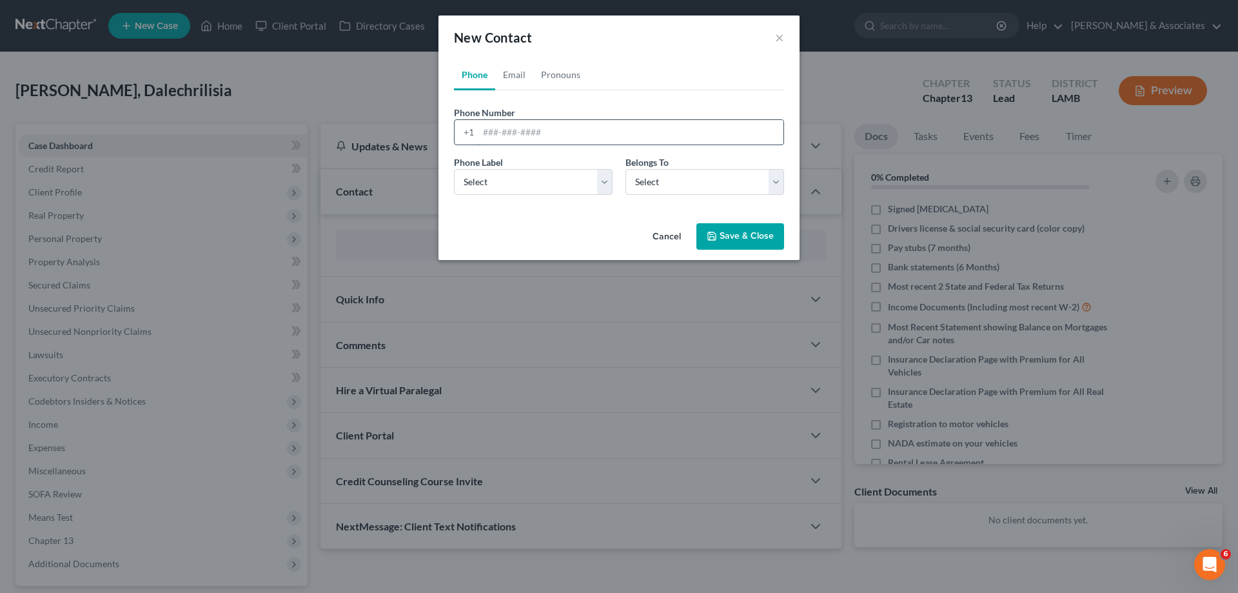
click at [541, 125] on input "tel" at bounding box center [631, 132] width 305 height 25
paste input "225-483-3304"
type input "225-483-3304"
click at [504, 179] on select "Select Mobile Home Work Other" at bounding box center [533, 182] width 159 height 26
select select "0"
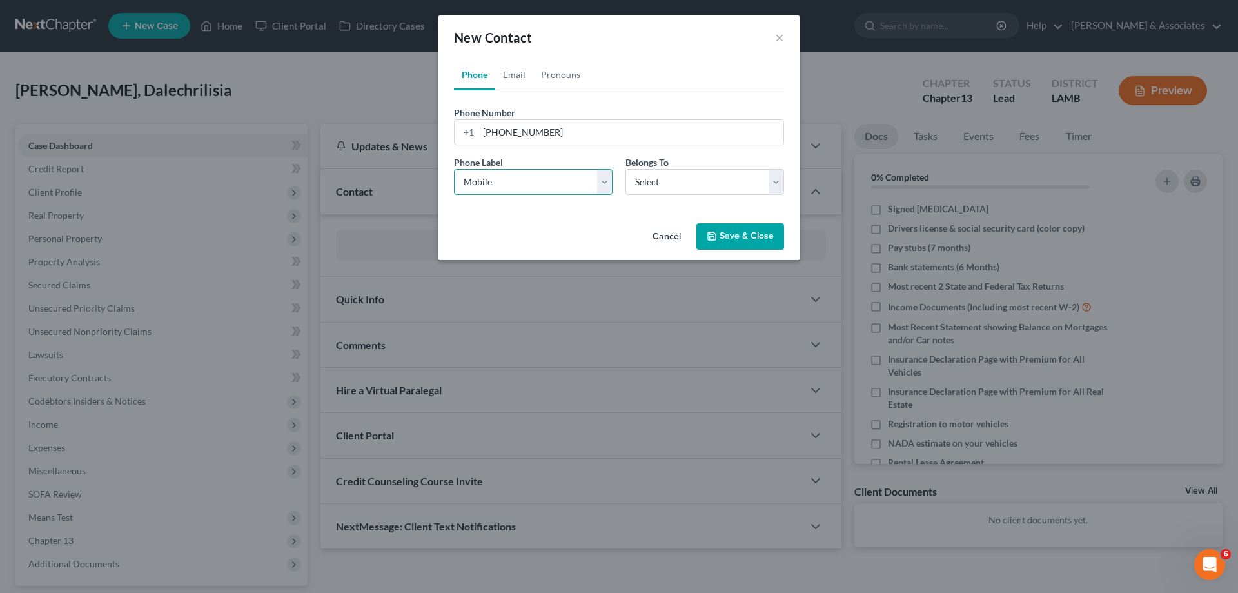
click at [454, 169] on select "Select Mobile Home Work Other" at bounding box center [533, 182] width 159 height 26
click at [697, 180] on select "Select Client Other" at bounding box center [705, 182] width 159 height 26
select select "0"
click at [626, 169] on select "Select Client Other" at bounding box center [705, 182] width 159 height 26
select select "0"
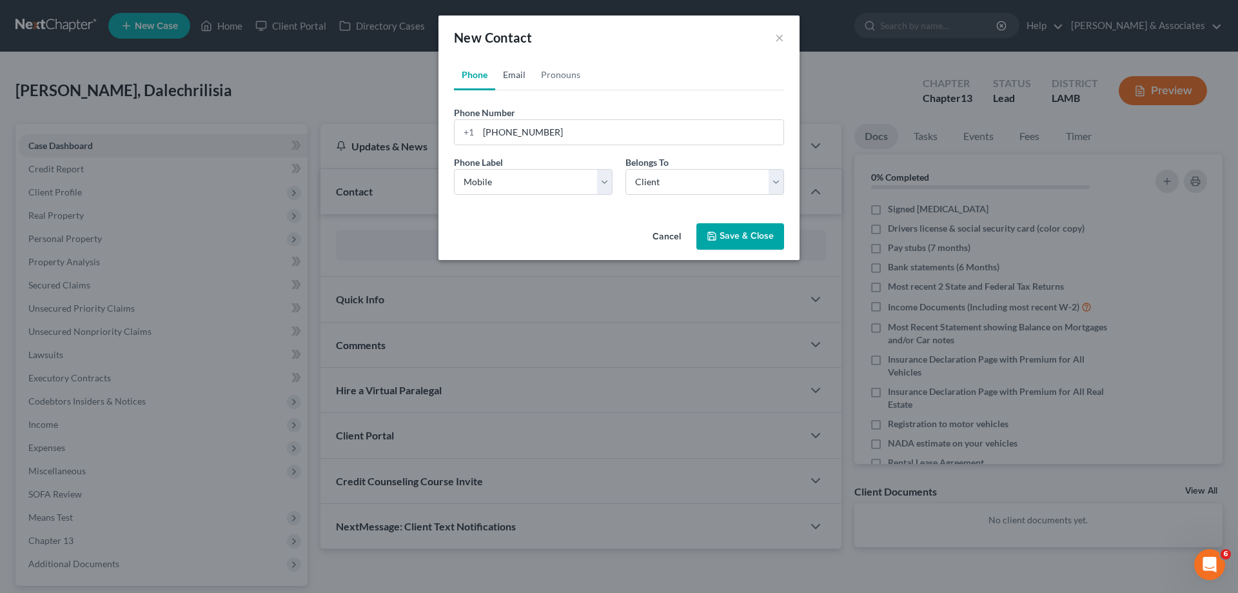
click at [509, 78] on link "Email" at bounding box center [514, 74] width 38 height 31
drag, startPoint x: 528, startPoint y: 124, endPoint x: 530, endPoint y: 133, distance: 8.6
click at [528, 124] on input "email" at bounding box center [631, 132] width 305 height 25
paste input "chrissylandry839@gmail.com"
type input "chrissylandry839@gmail.com"
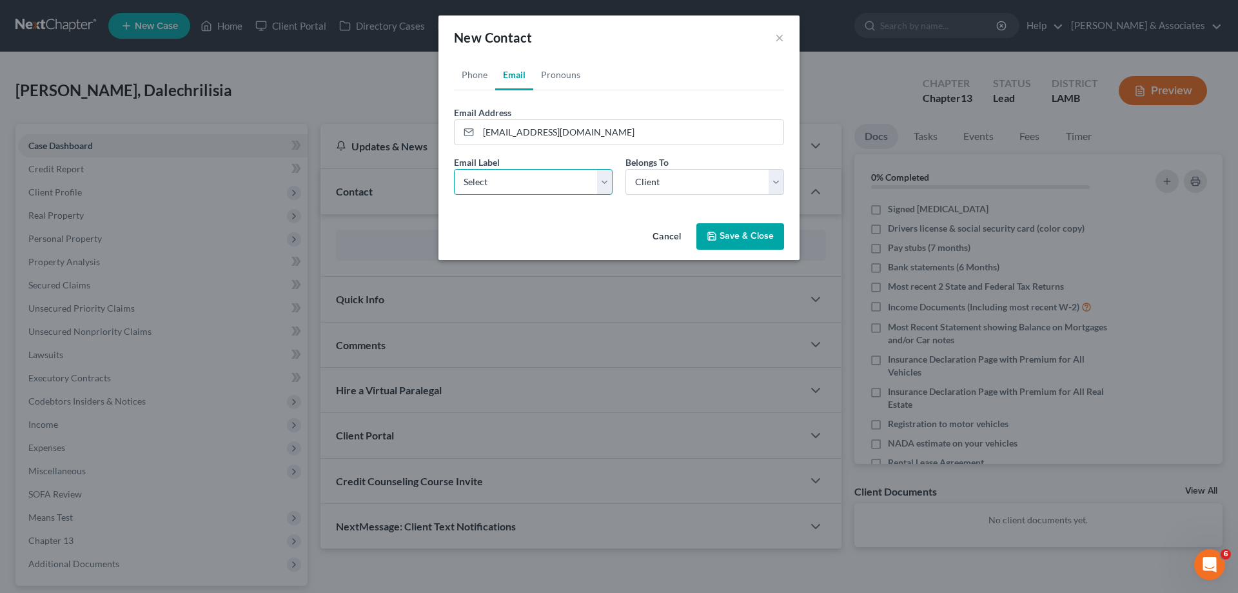
drag, startPoint x: 511, startPoint y: 177, endPoint x: 526, endPoint y: 183, distance: 15.3
click at [511, 177] on select "Select Home Work Other" at bounding box center [533, 182] width 159 height 26
select select "0"
click at [454, 169] on select "Select Home Work Other" at bounding box center [533, 182] width 159 height 26
click at [711, 179] on select "Select Client Other" at bounding box center [705, 182] width 159 height 26
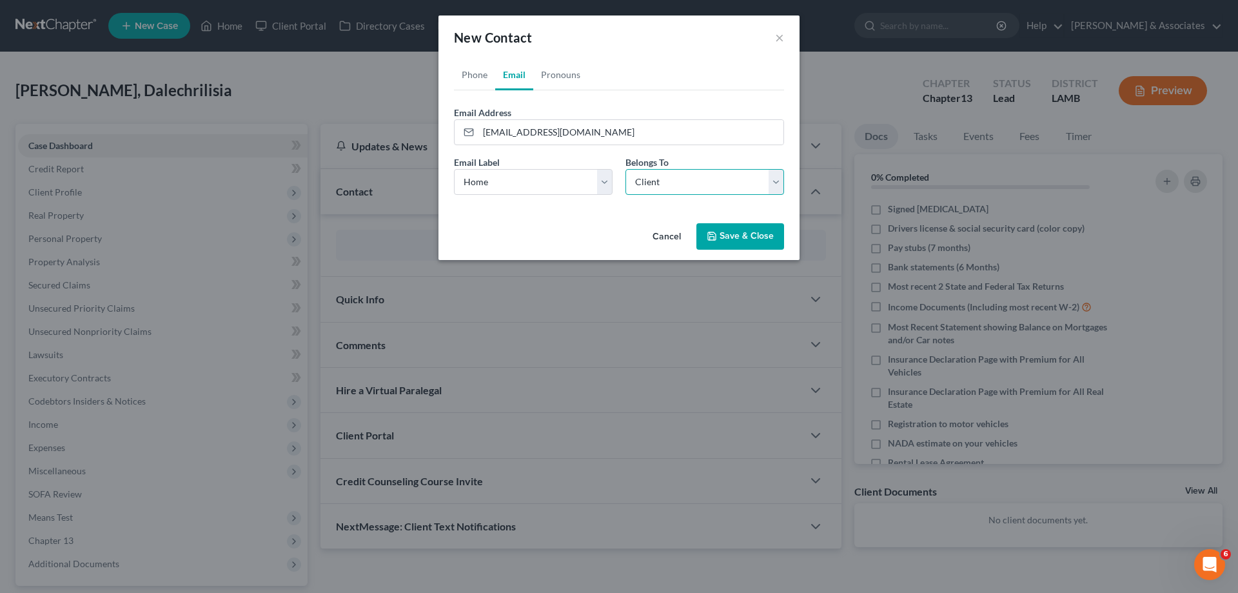
click at [711, 179] on select "Select Client Other" at bounding box center [705, 182] width 159 height 26
drag, startPoint x: 749, startPoint y: 238, endPoint x: 1087, endPoint y: 215, distance: 338.7
click at [749, 238] on button "Save & Close" at bounding box center [740, 236] width 88 height 27
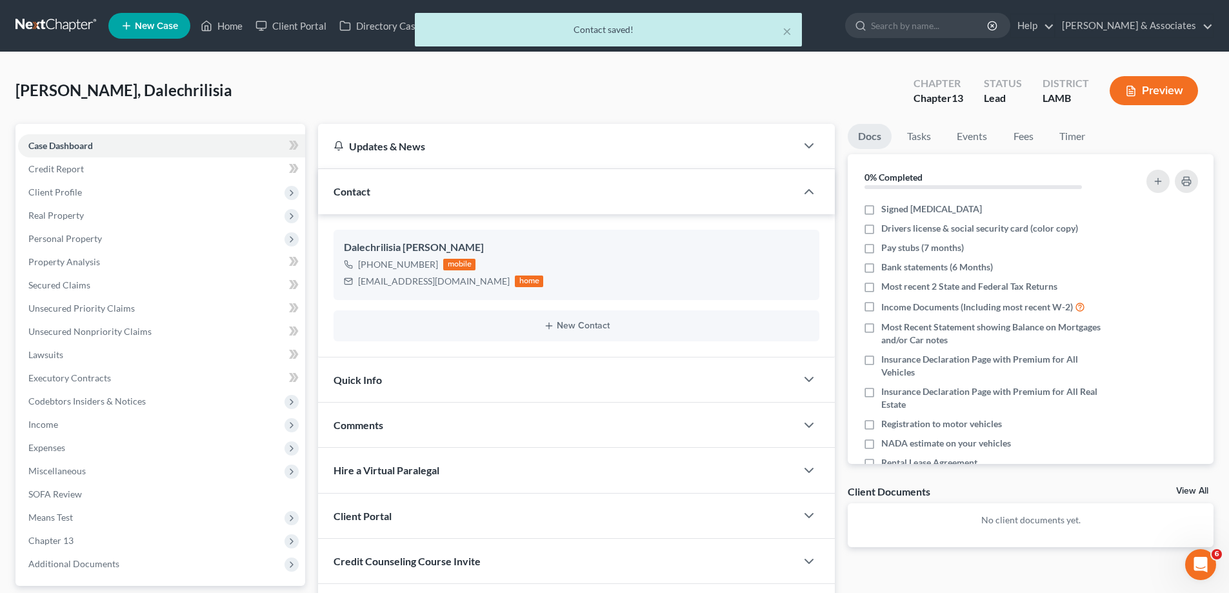
drag, startPoint x: 640, startPoint y: 428, endPoint x: 1232, endPoint y: 380, distance: 594.6
click at [640, 428] on div "Comments" at bounding box center [557, 424] width 478 height 44
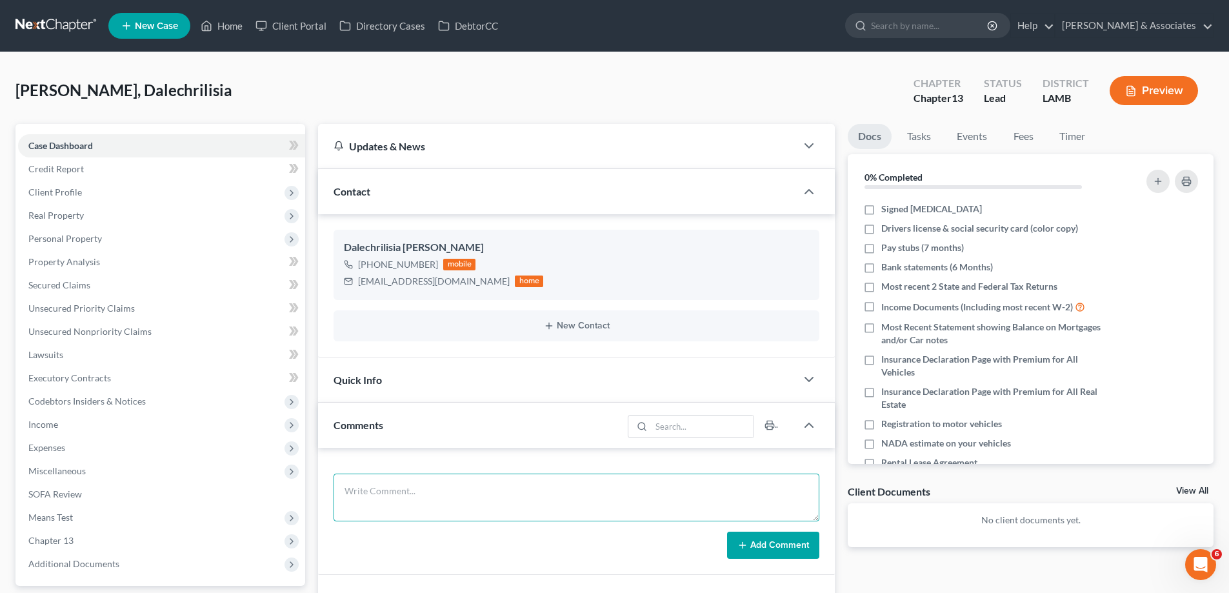
drag, startPoint x: 406, startPoint y: 506, endPoint x: 450, endPoint y: 483, distance: 50.2
click at [412, 498] on textarea at bounding box center [576, 497] width 486 height 48
paste textarea "Spoke with Dalechrilisia, reuploaded original eval the only change is below, Ba…"
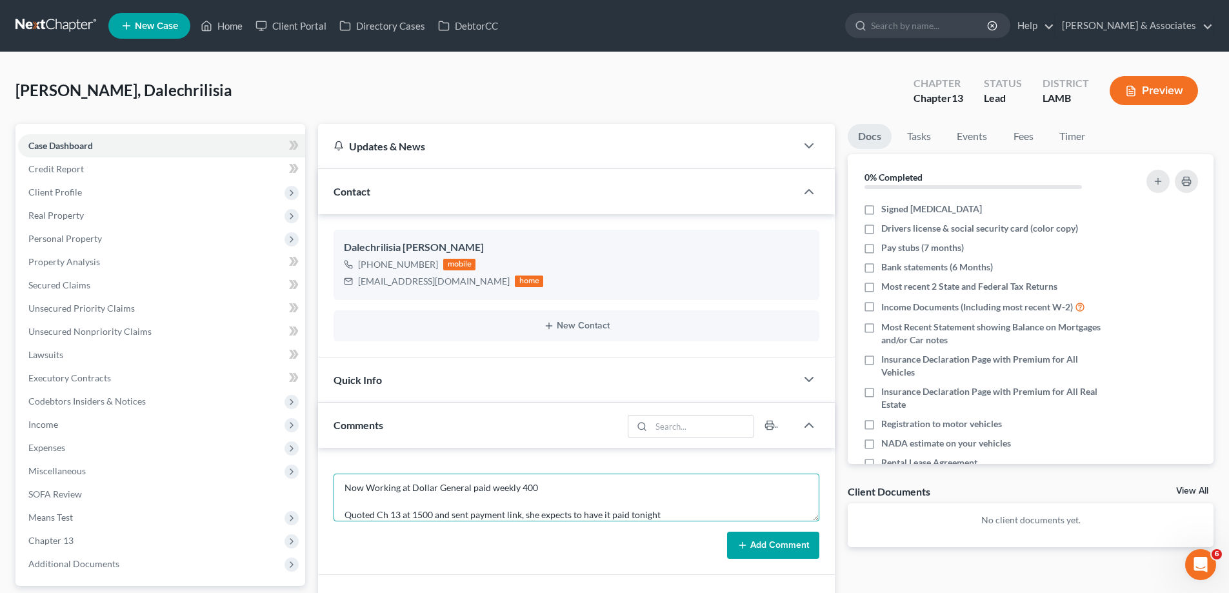
type textarea "Spoke with Dalechrilisia, reuploaded original eval the only change is below, Ba…"
drag, startPoint x: 776, startPoint y: 548, endPoint x: 1133, endPoint y: 503, distance: 360.0
click at [778, 547] on button "Add Comment" at bounding box center [773, 544] width 92 height 27
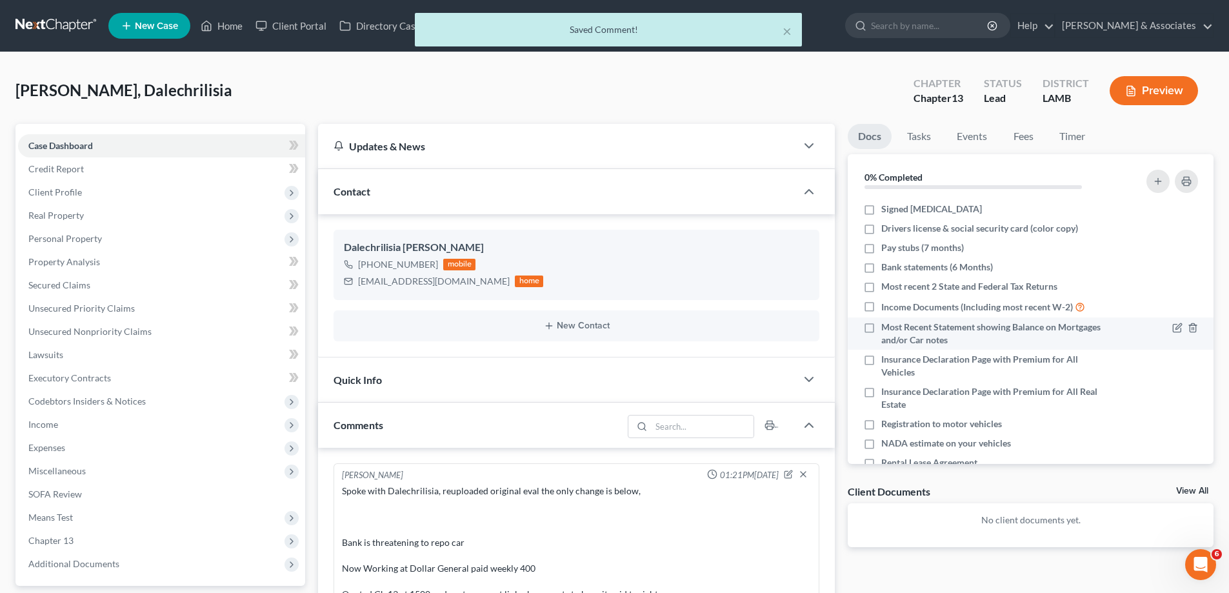
scroll to position [0, 0]
click at [1027, 143] on link "Fees" at bounding box center [1022, 136] width 41 height 25
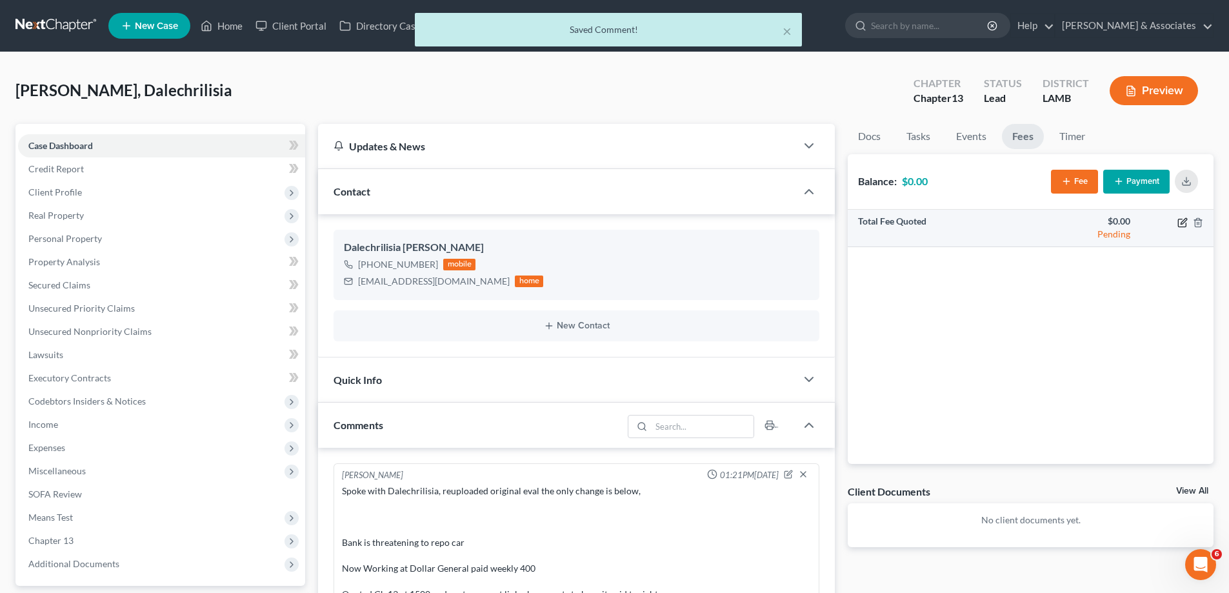
click at [1180, 221] on icon "button" at bounding box center [1182, 222] width 10 height 10
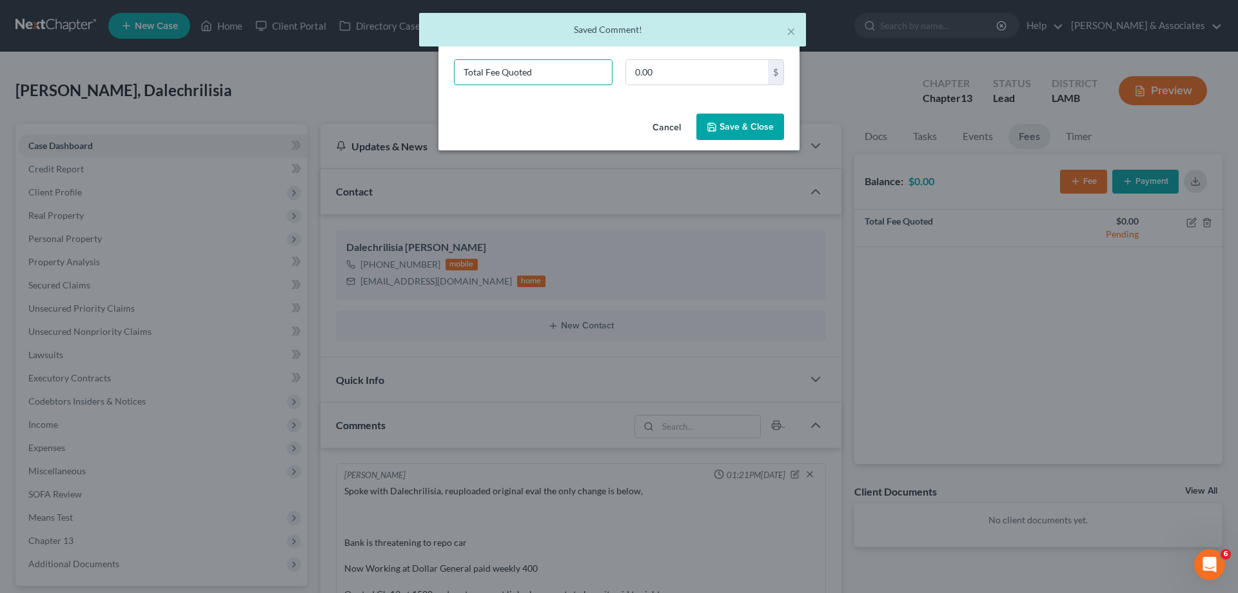
drag, startPoint x: 506, startPoint y: 74, endPoint x: 201, endPoint y: 42, distance: 306.7
click at [210, 51] on body "Home New Case Client Portal Directory Cases DebtorCC Diment & Associates rjp@di…" at bounding box center [619, 475] width 1238 height 951
type input "ch 13"
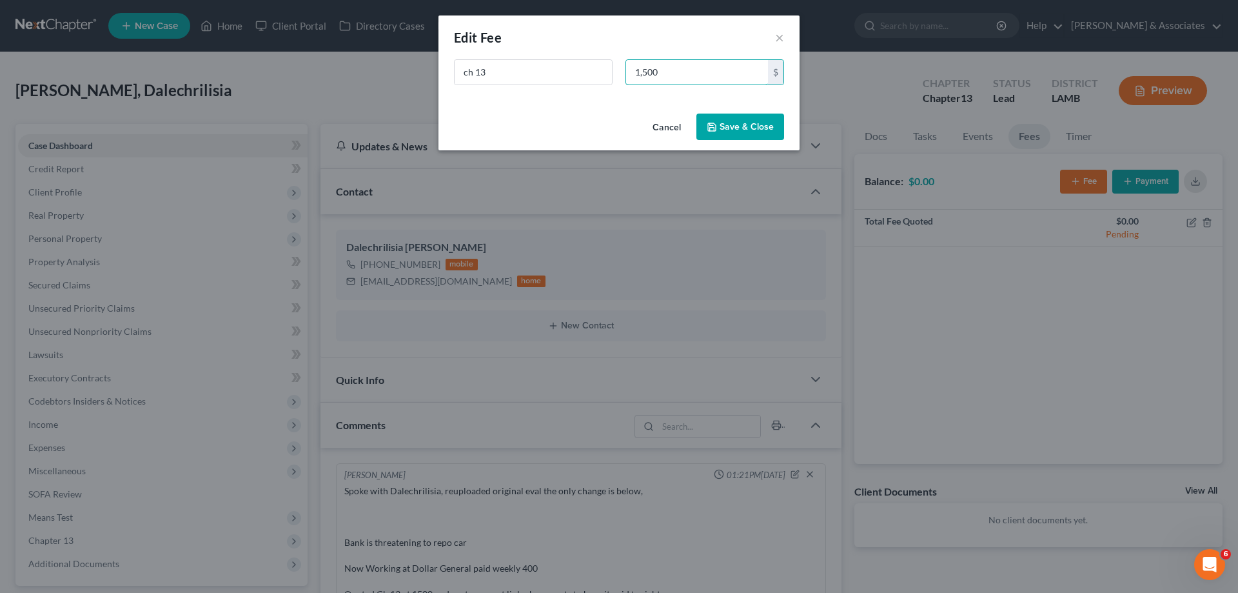
type input "1,500"
click at [724, 123] on button "Save & Close" at bounding box center [740, 127] width 88 height 27
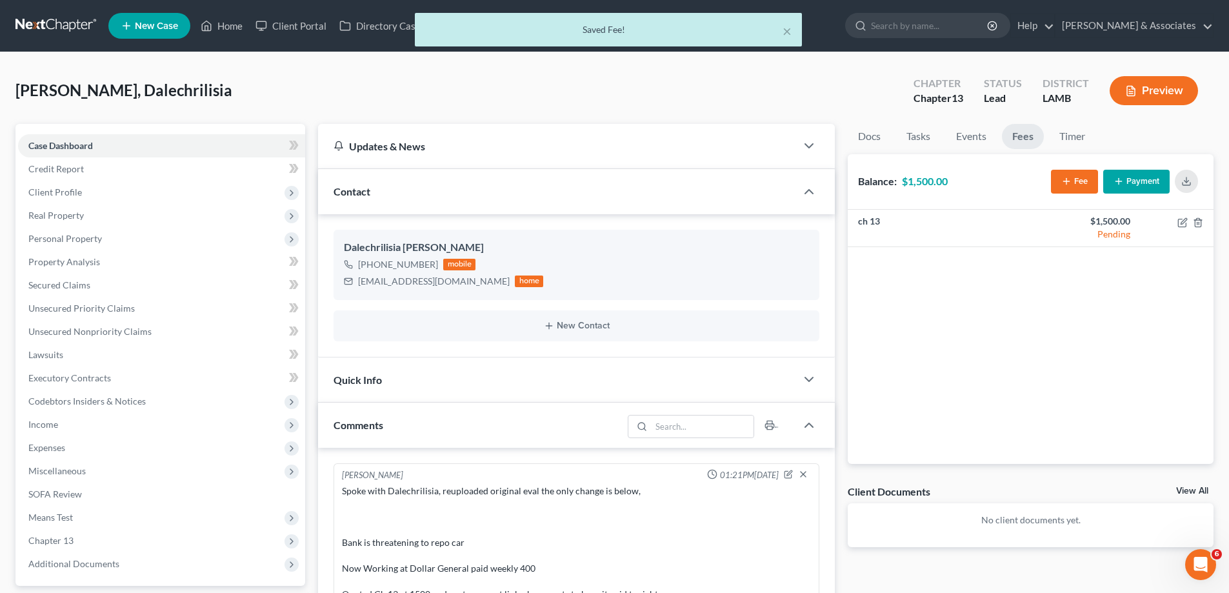
click at [1188, 497] on div "View All" at bounding box center [1194, 492] width 37 height 12
click at [1187, 484] on div "Client Documents View All" at bounding box center [1030, 493] width 366 height 19
click at [1183, 497] on div "View All" at bounding box center [1194, 492] width 37 height 12
click at [1187, 493] on link "View All" at bounding box center [1192, 490] width 32 height 9
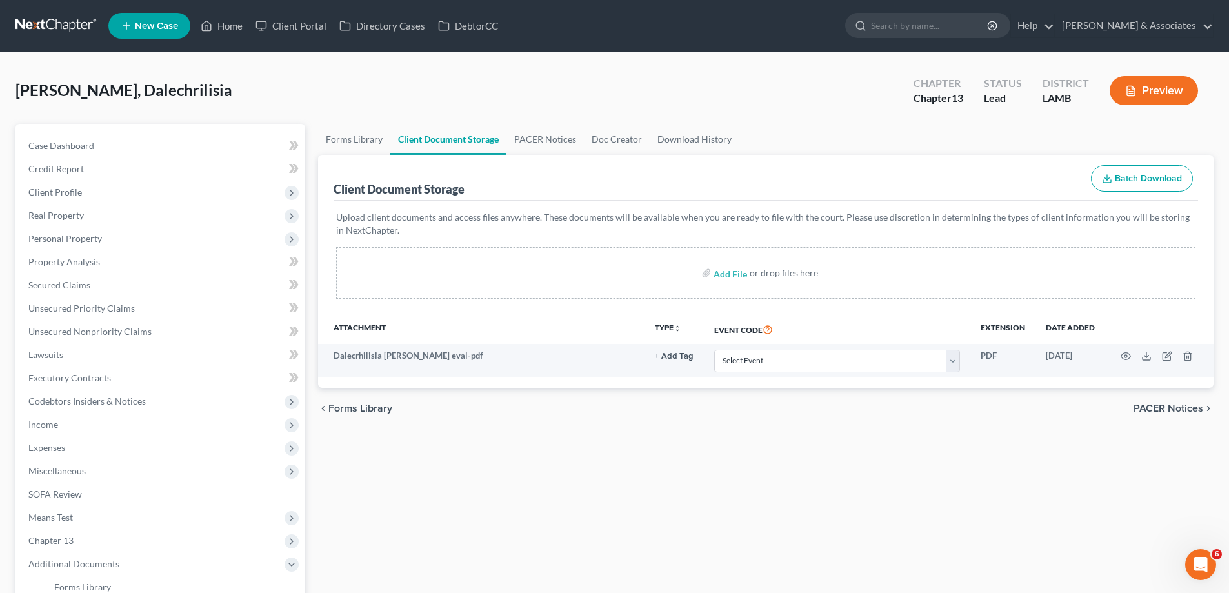
click at [727, 476] on div "Forms Library Client Document Storage PACER Notices Doc Creator Download Histor…" at bounding box center [765, 433] width 908 height 618
click at [70, 140] on span "Case Dashboard" at bounding box center [61, 145] width 66 height 11
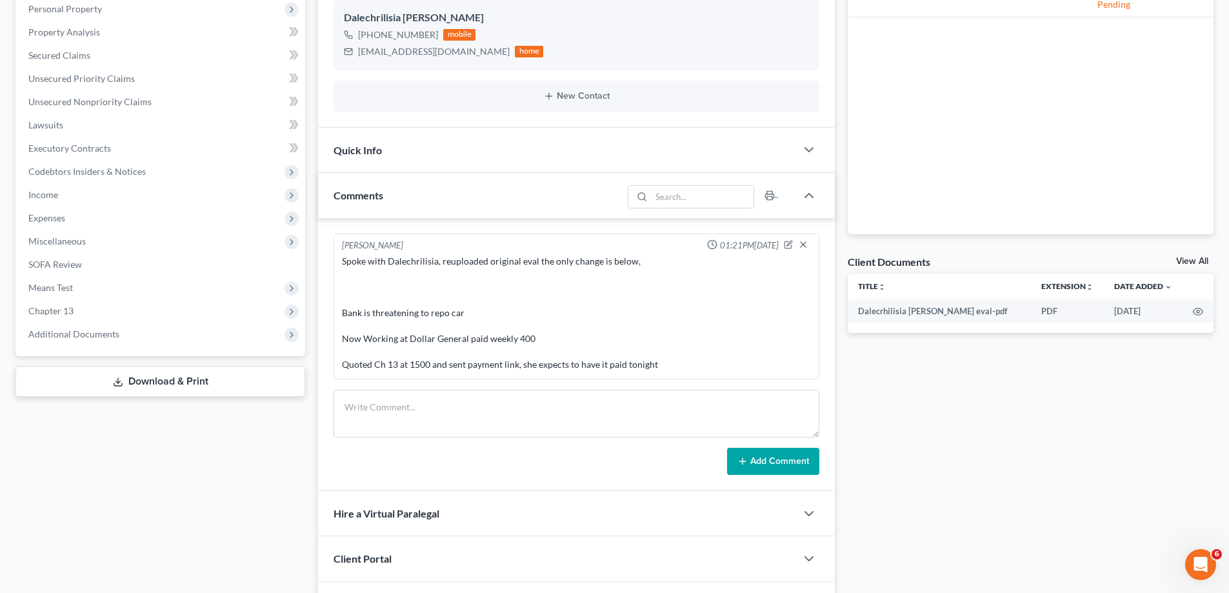
scroll to position [229, 0]
click at [397, 401] on textarea at bounding box center [576, 414] width 486 height 48
click at [410, 402] on textarea at bounding box center [576, 414] width 486 height 48
paste textarea "Richard Joseph Prunick Richard Joseph Prunick Mar 12 did eval with Dalechrilisi…"
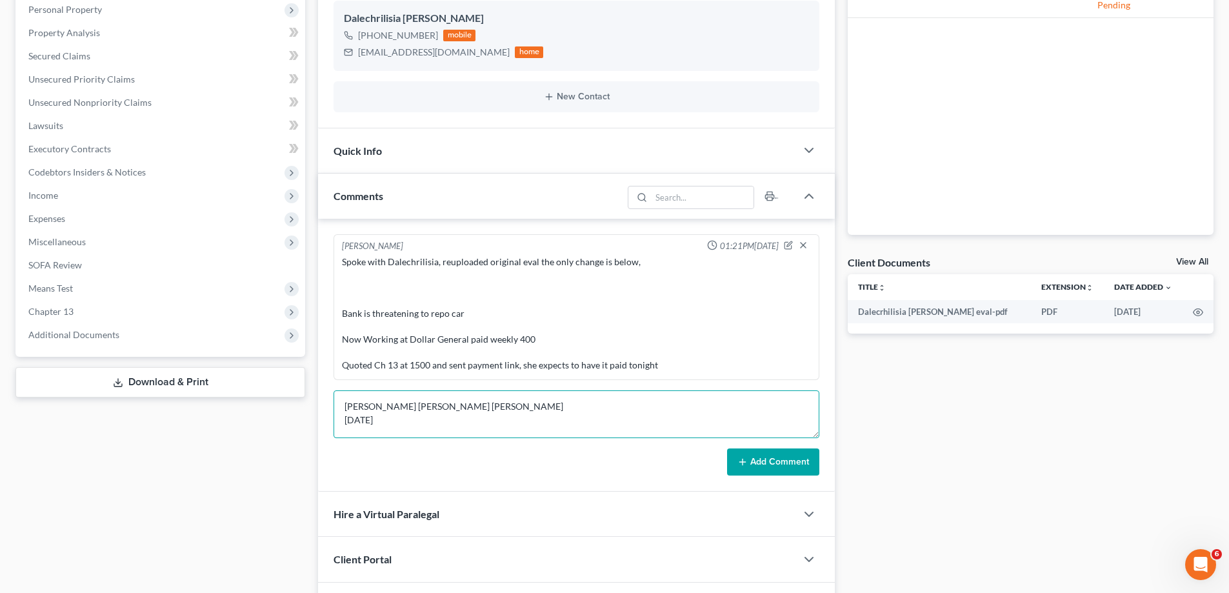
scroll to position [0, 0]
type textarea "Richard Joseph Prunick Richard Joseph Prunick Mar 12 did eval with Dalechrilisi…"
click at [772, 460] on button "Add Comment" at bounding box center [773, 461] width 92 height 27
